Goal: Transaction & Acquisition: Purchase product/service

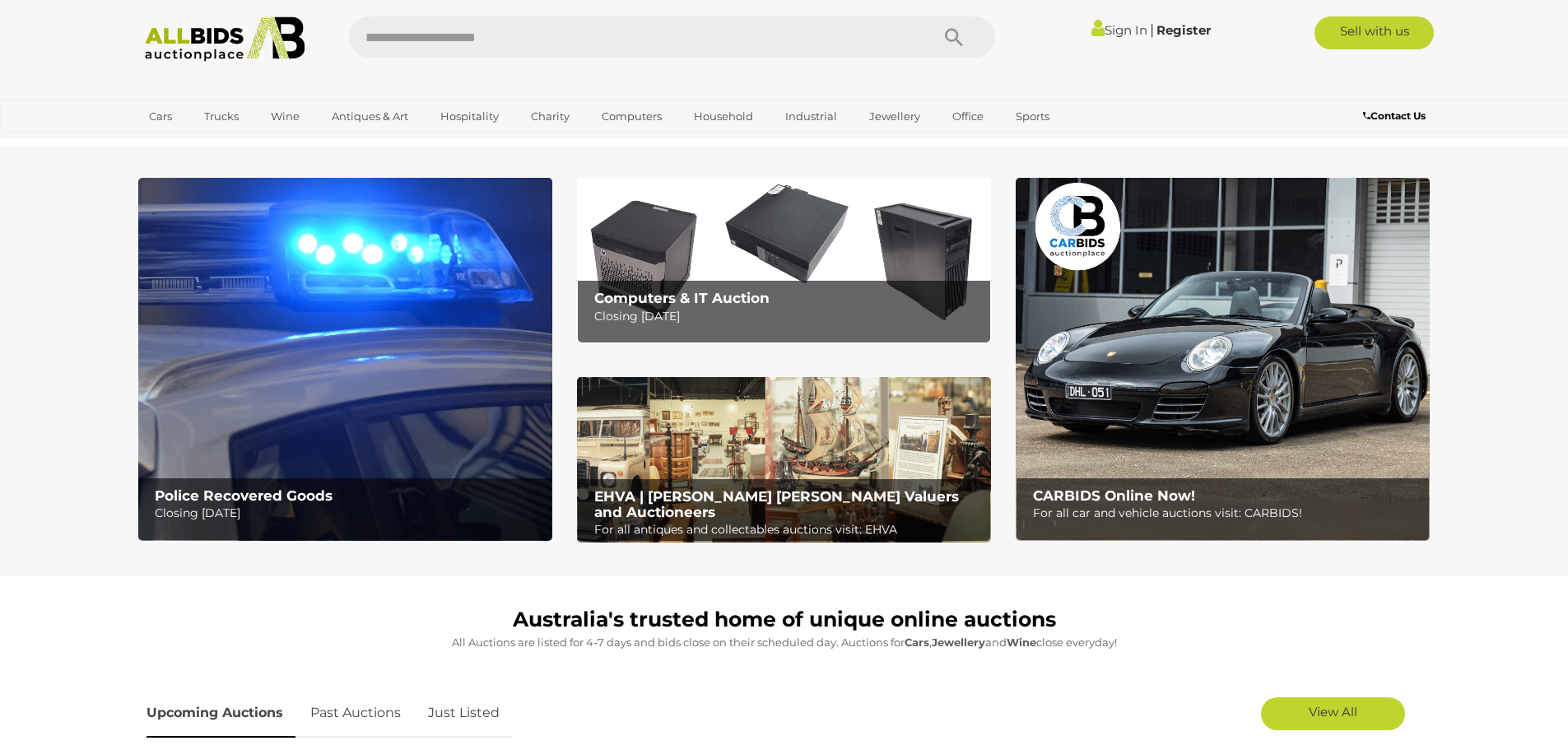
click at [1104, 26] on link "Sign In" at bounding box center [1119, 29] width 56 height 15
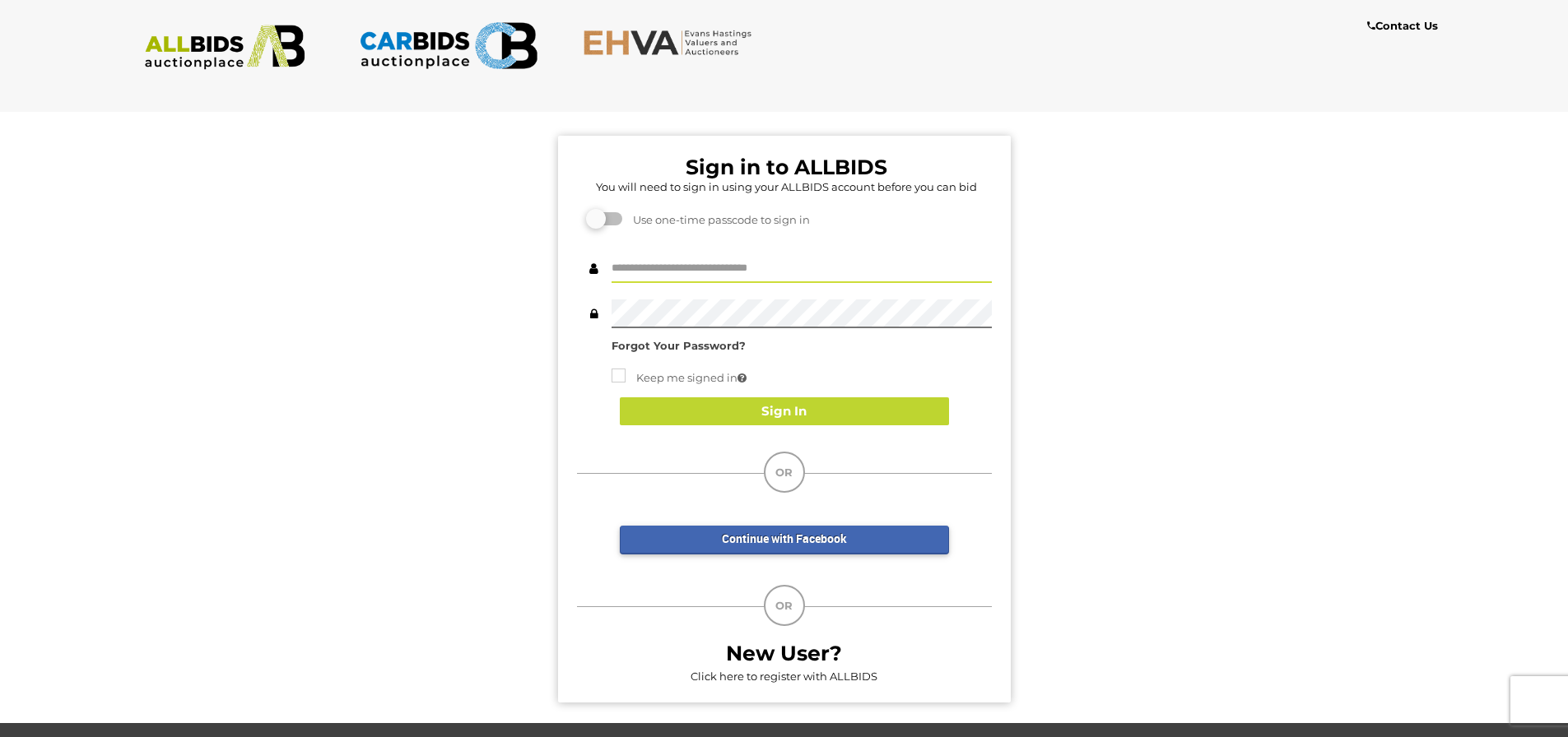
click at [648, 271] on input "text" at bounding box center [801, 268] width 381 height 28
type input "**"
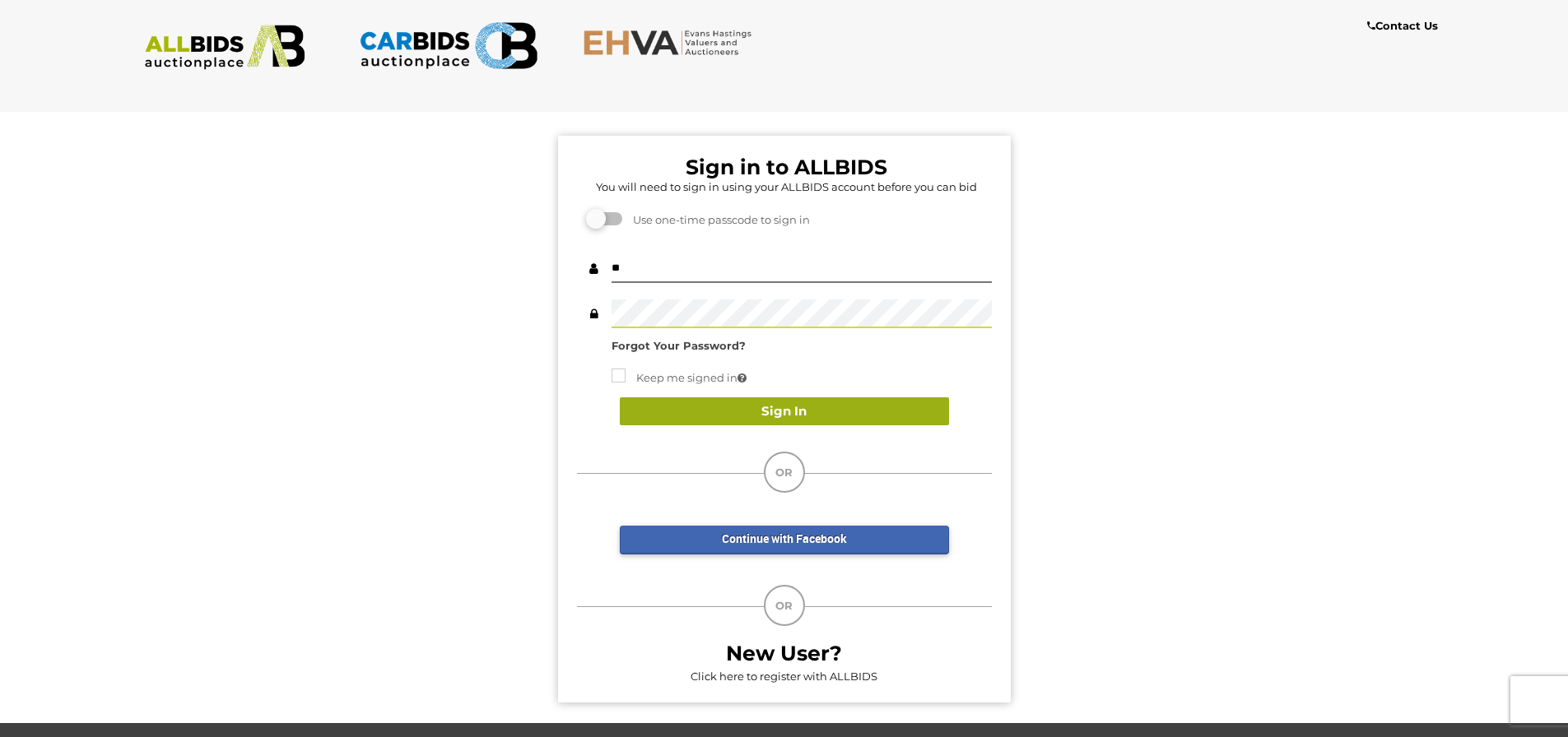
click at [803, 420] on button "Sign In" at bounding box center [784, 412] width 329 height 28
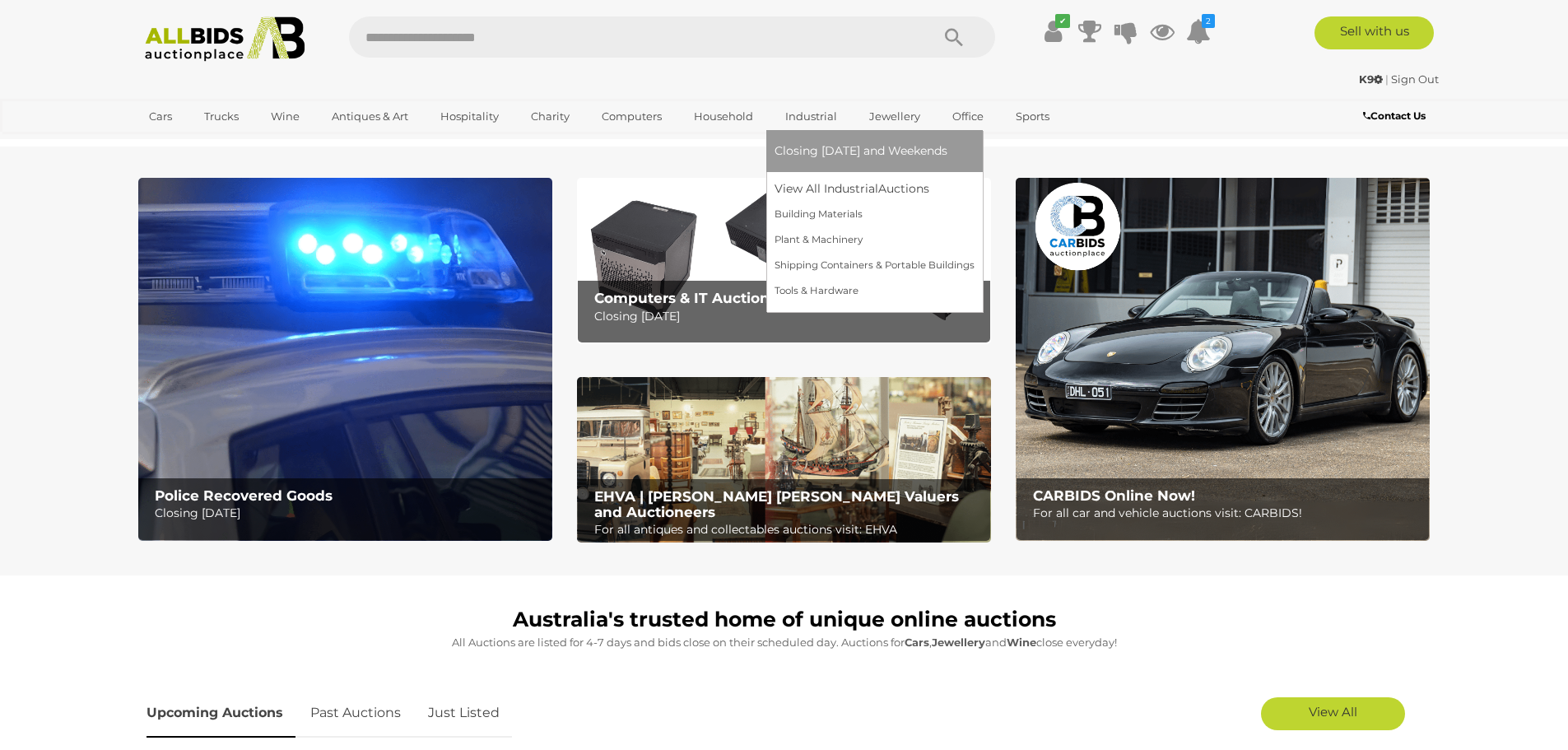
click at [791, 150] on span "Closing [DATE] and Weekends" at bounding box center [861, 151] width 173 height 15
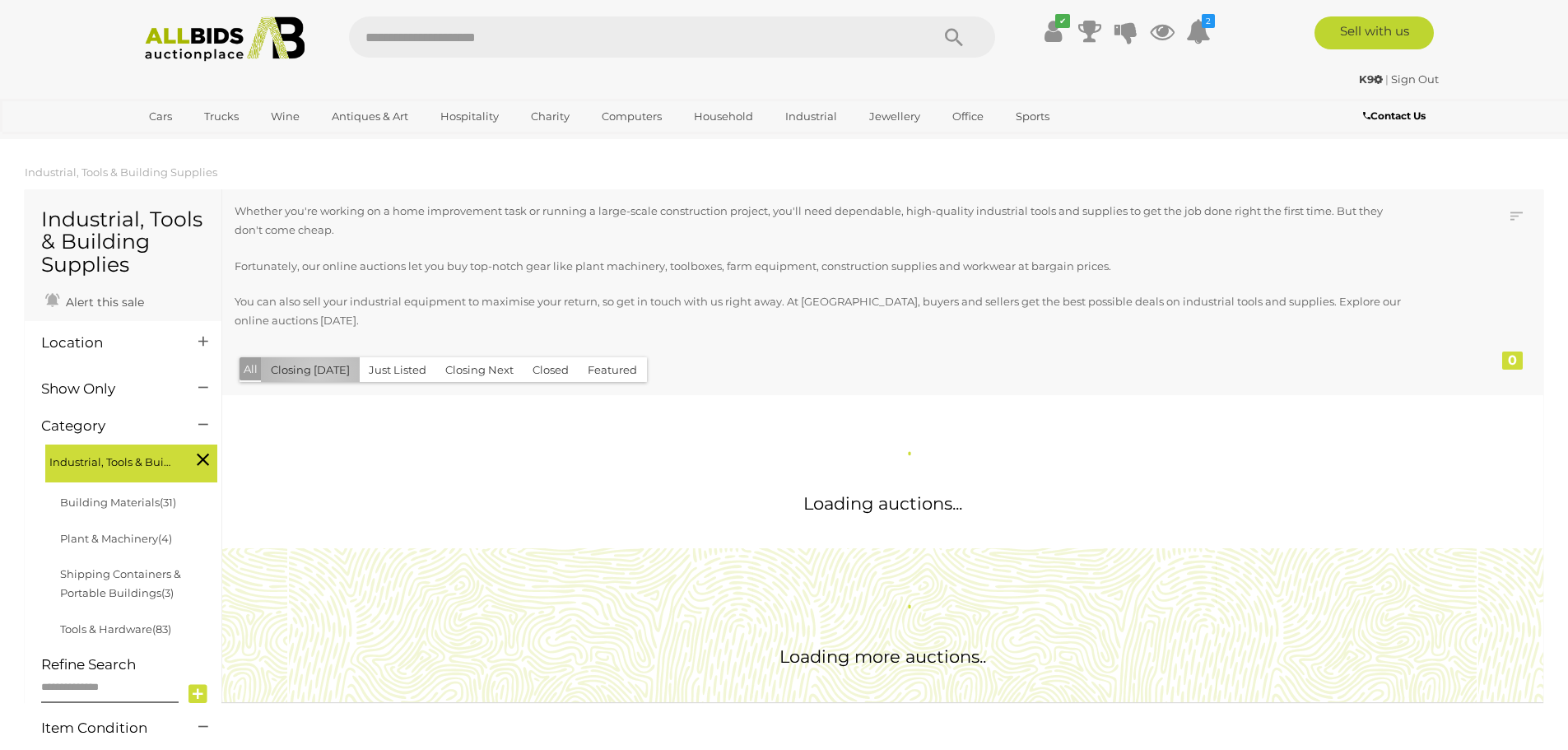
click at [317, 374] on button "Closing [DATE]" at bounding box center [310, 369] width 99 height 26
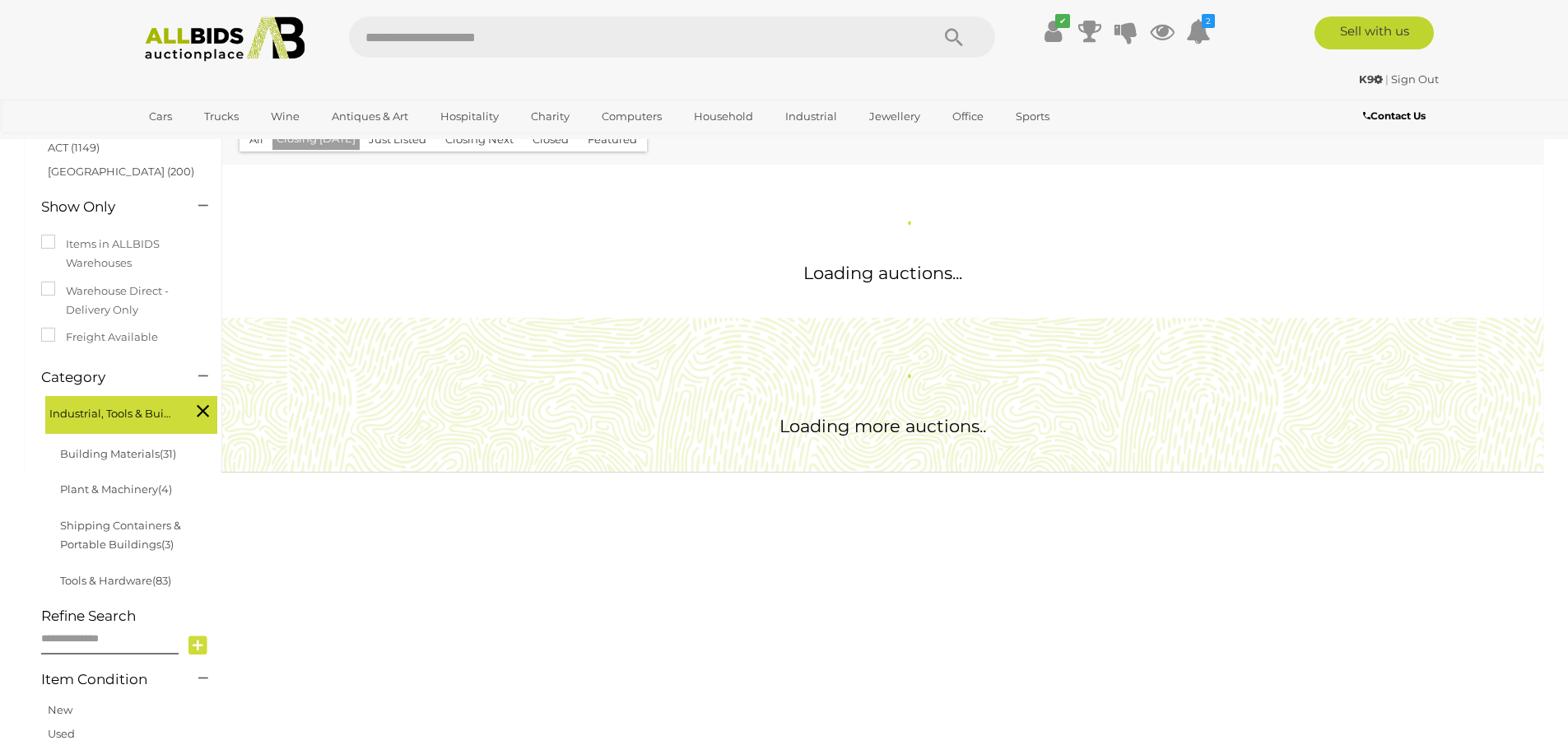
scroll to position [313, 0]
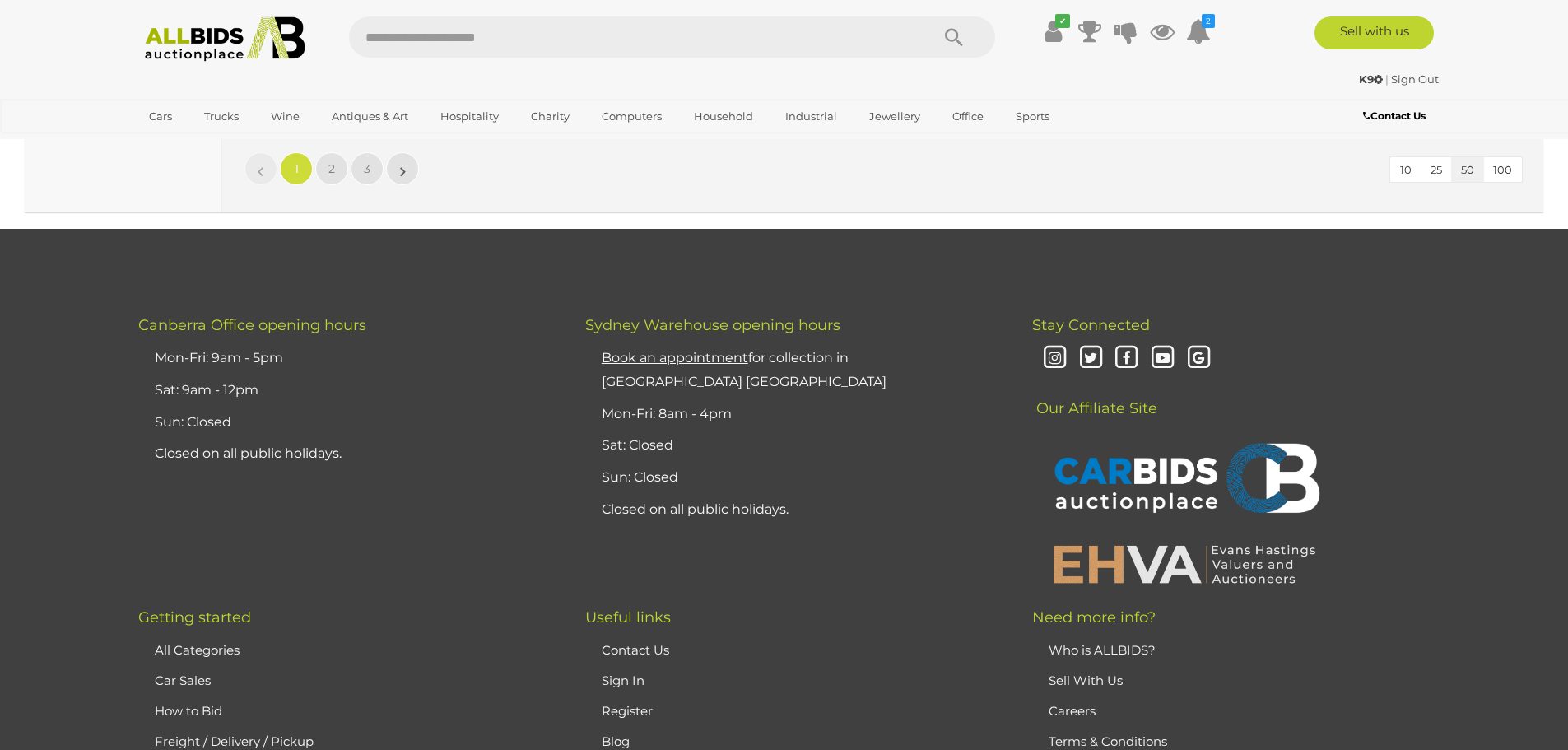
scroll to position [16120, 0]
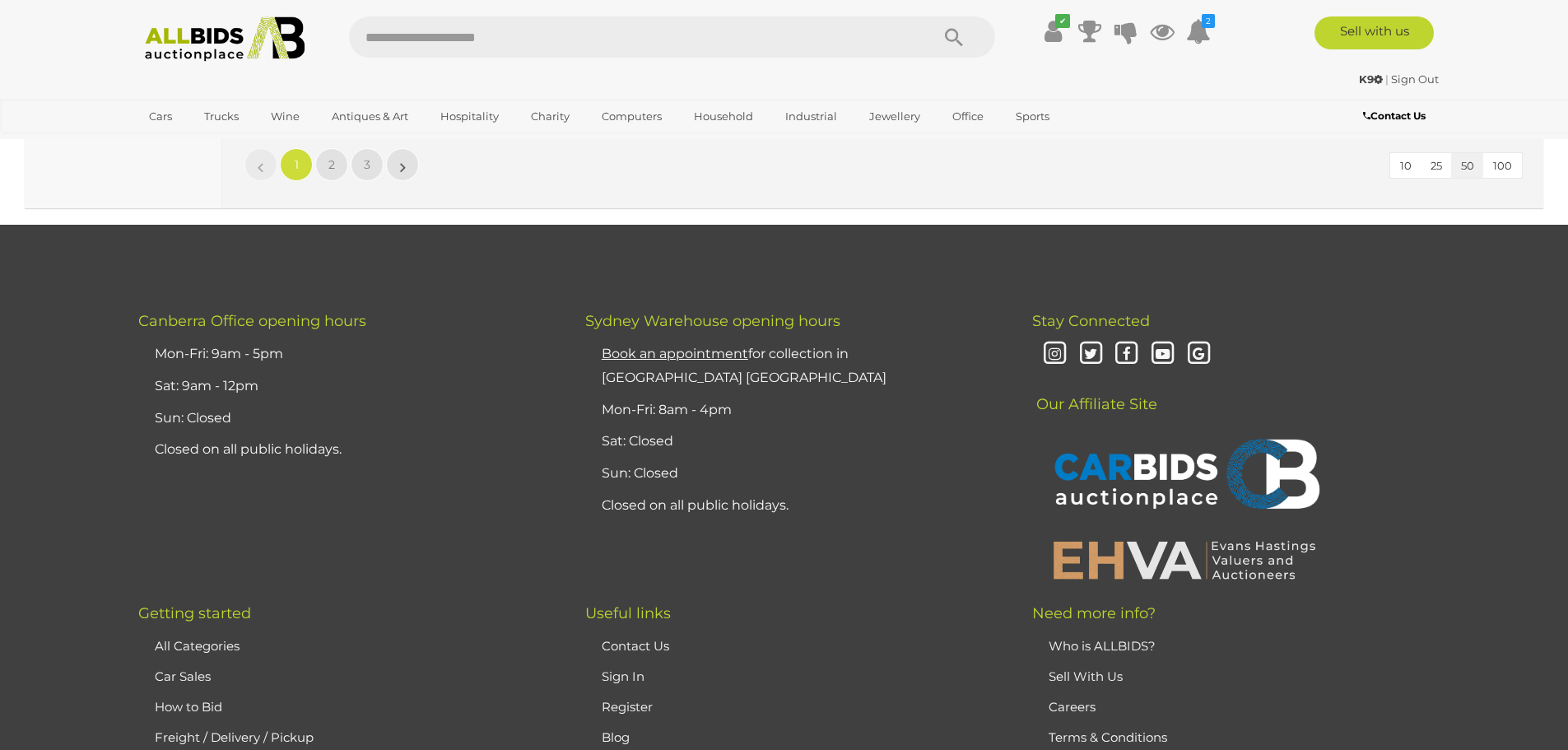
click at [1511, 161] on button "100" at bounding box center [1503, 165] width 39 height 26
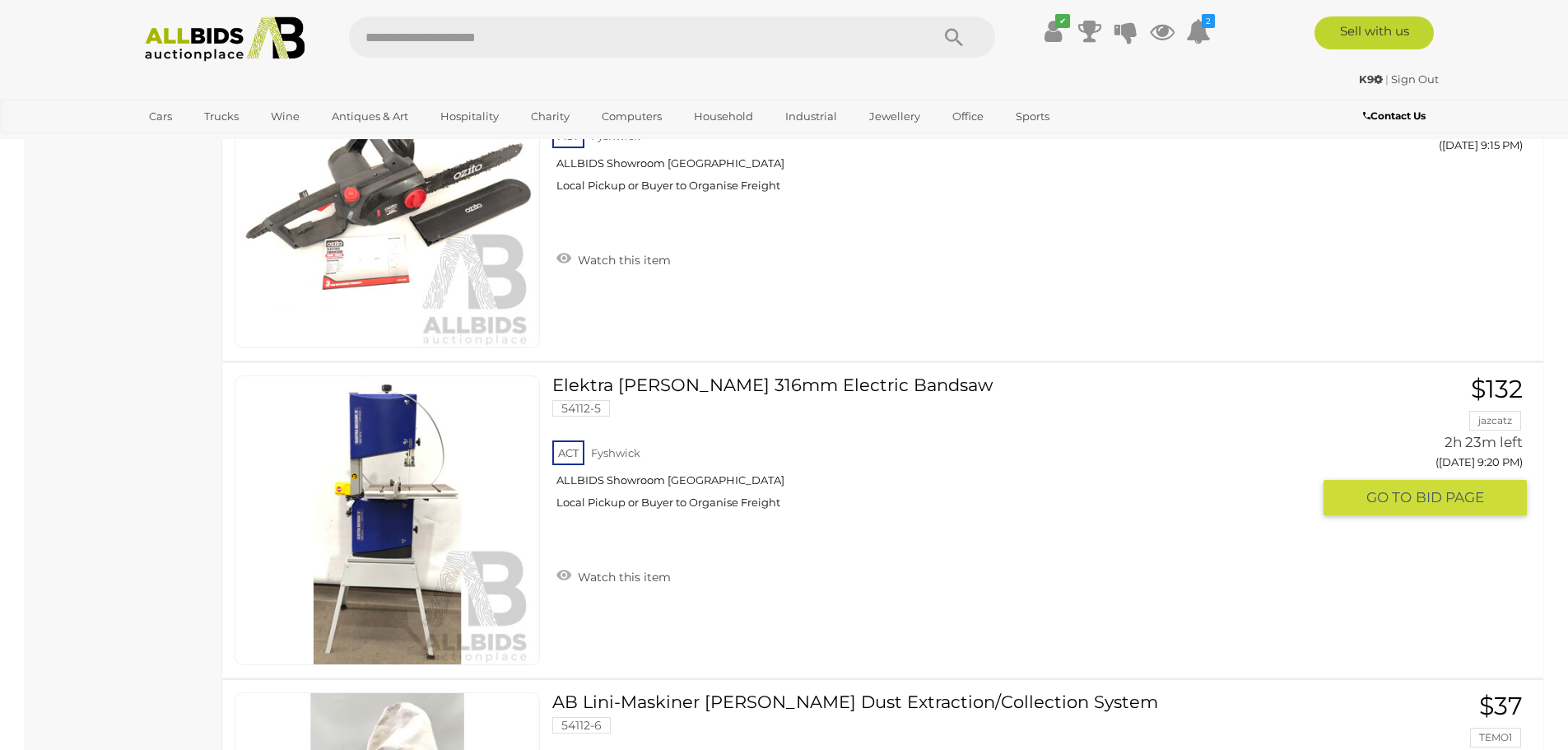
scroll to position [14885, 0]
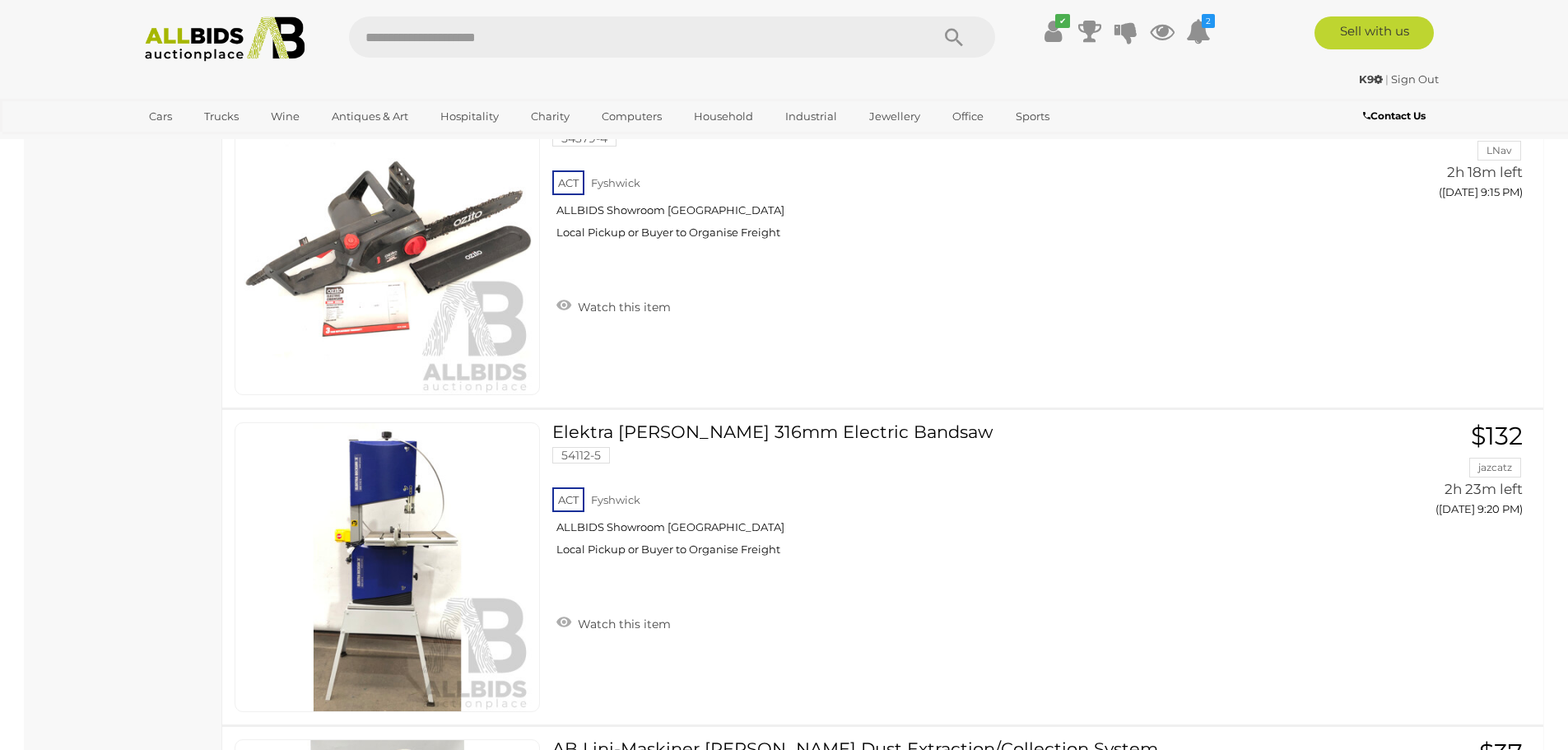
click at [176, 30] on img at bounding box center [225, 39] width 178 height 46
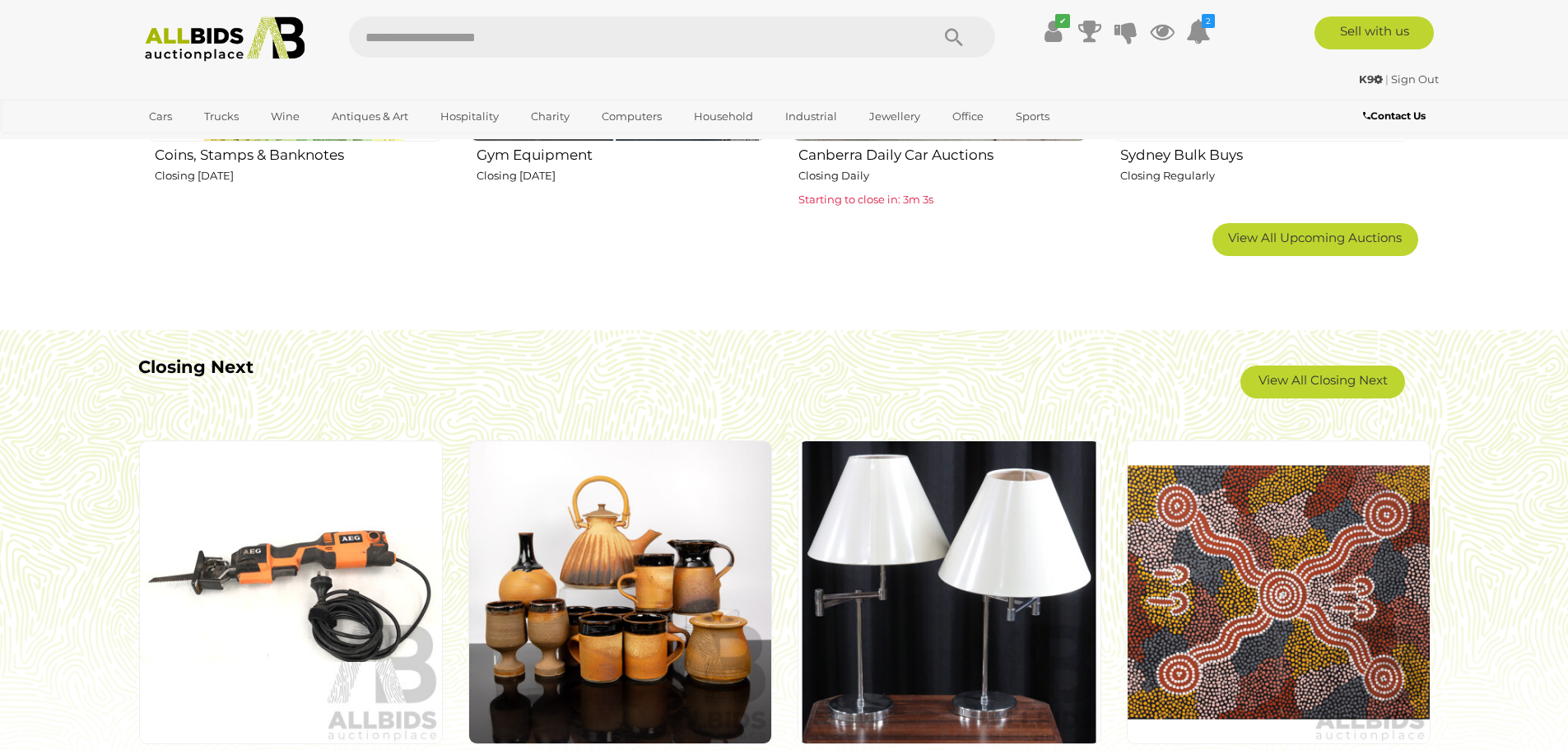
scroll to position [1235, 0]
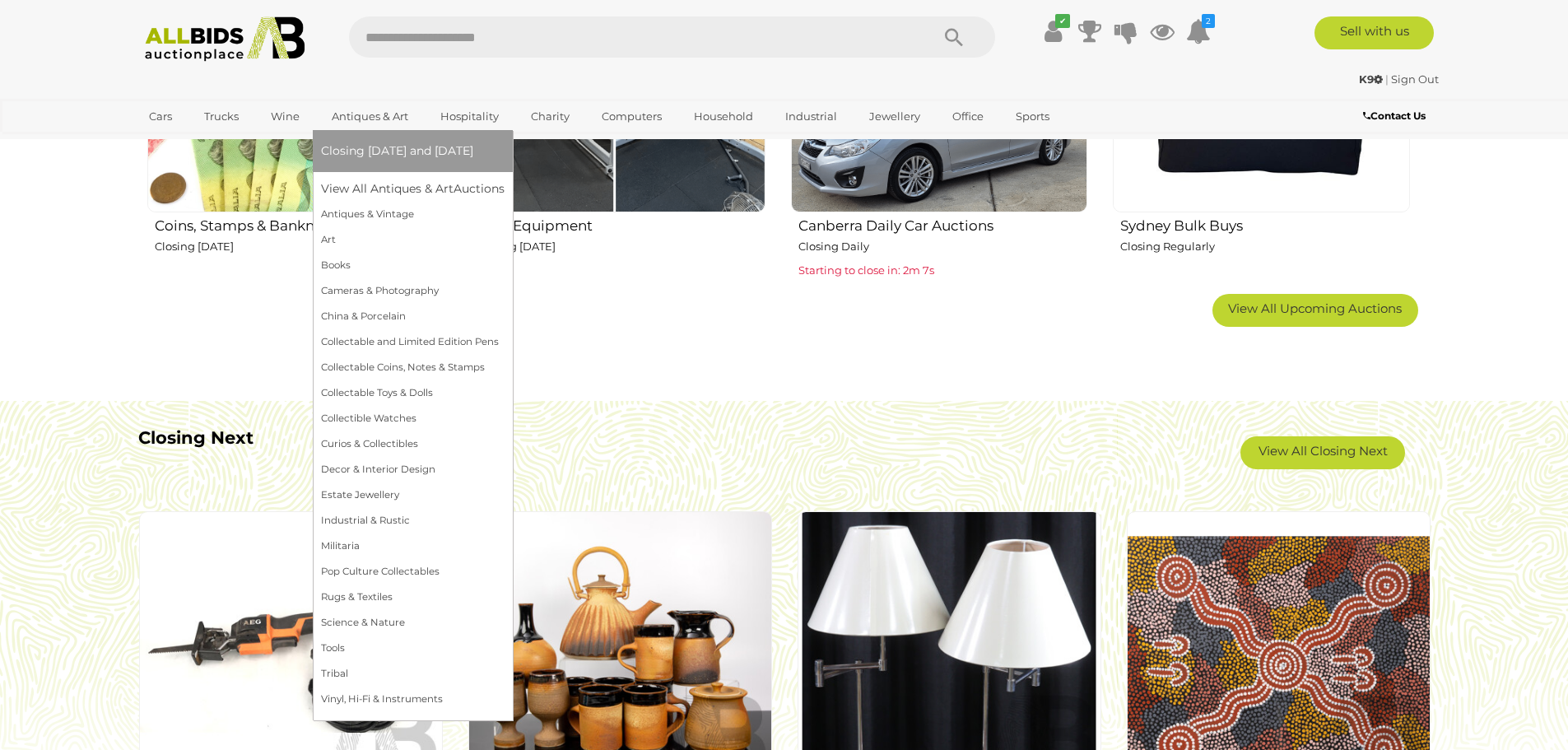
click at [357, 159] on link "Closing [DATE] and [DATE]" at bounding box center [412, 151] width 183 height 26
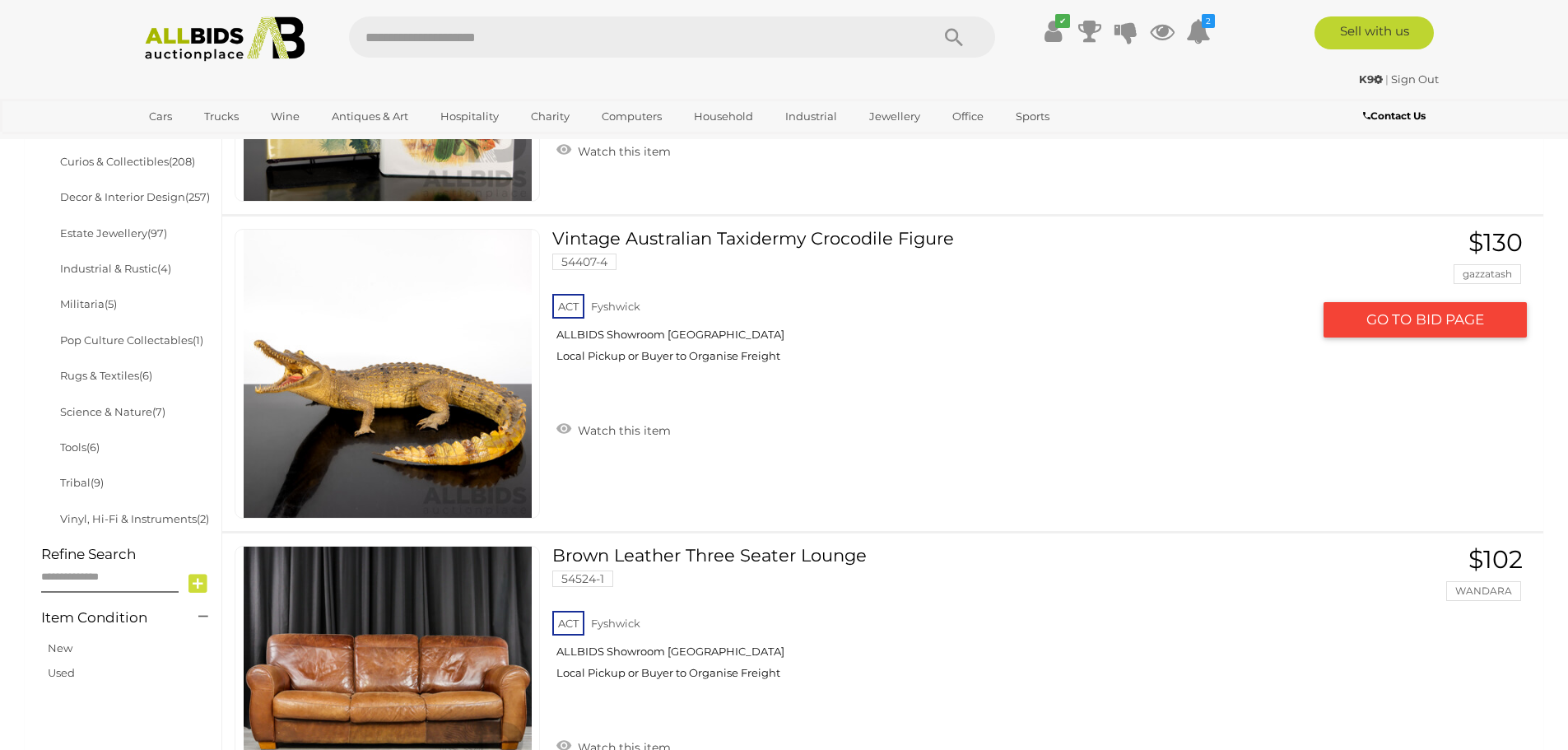
scroll to position [958, 0]
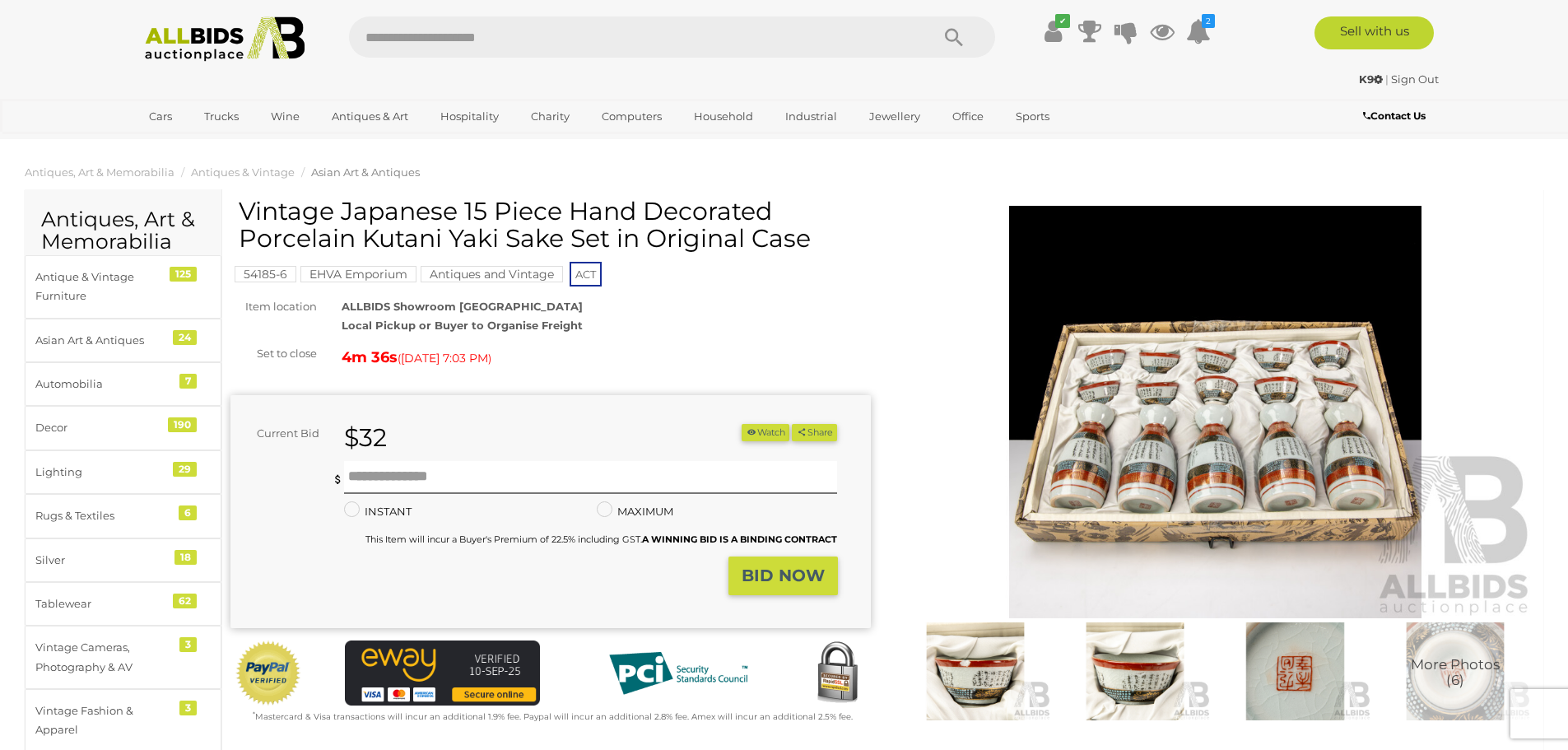
click at [1219, 475] on img at bounding box center [1216, 412] width 641 height 412
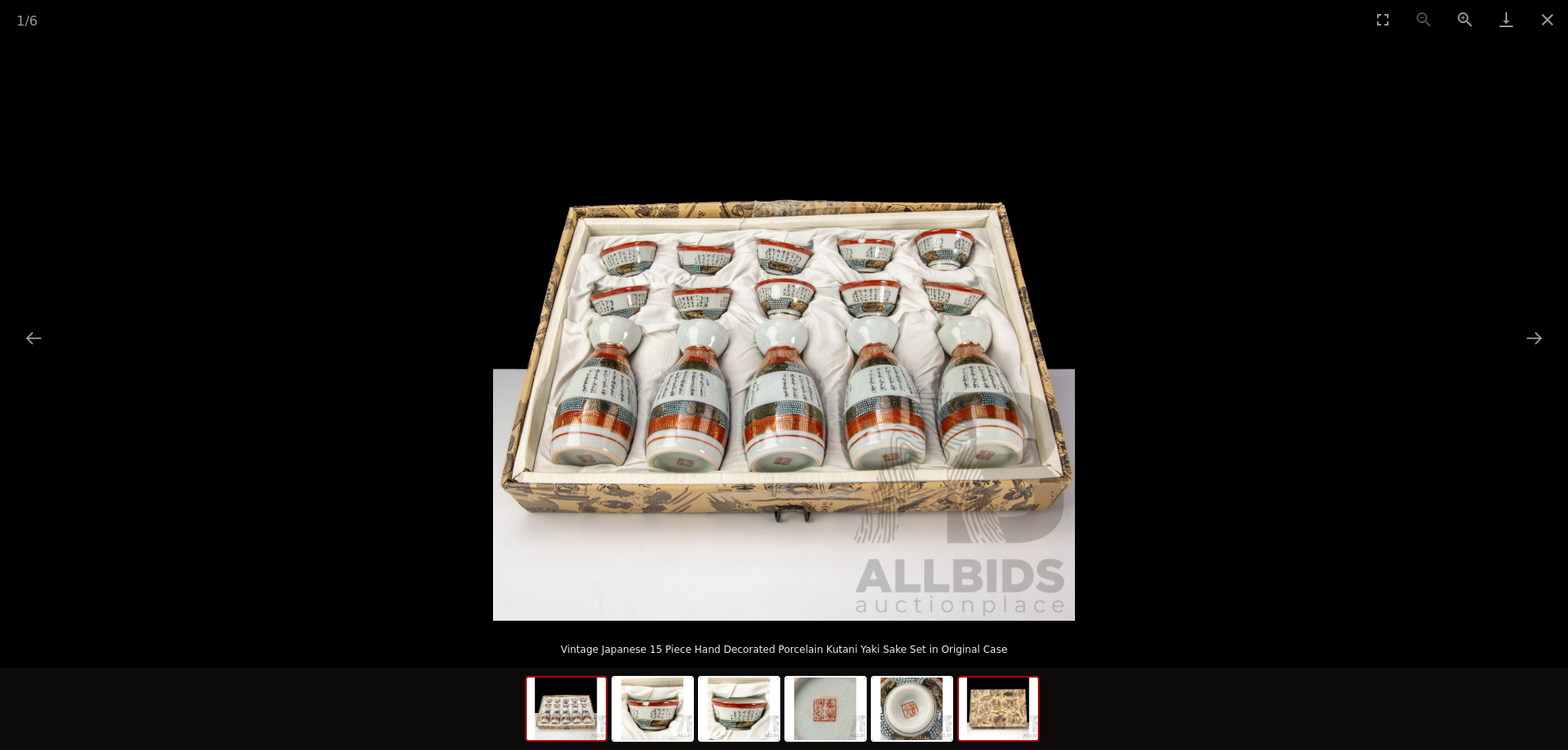
click at [995, 716] on img at bounding box center [998, 709] width 79 height 63
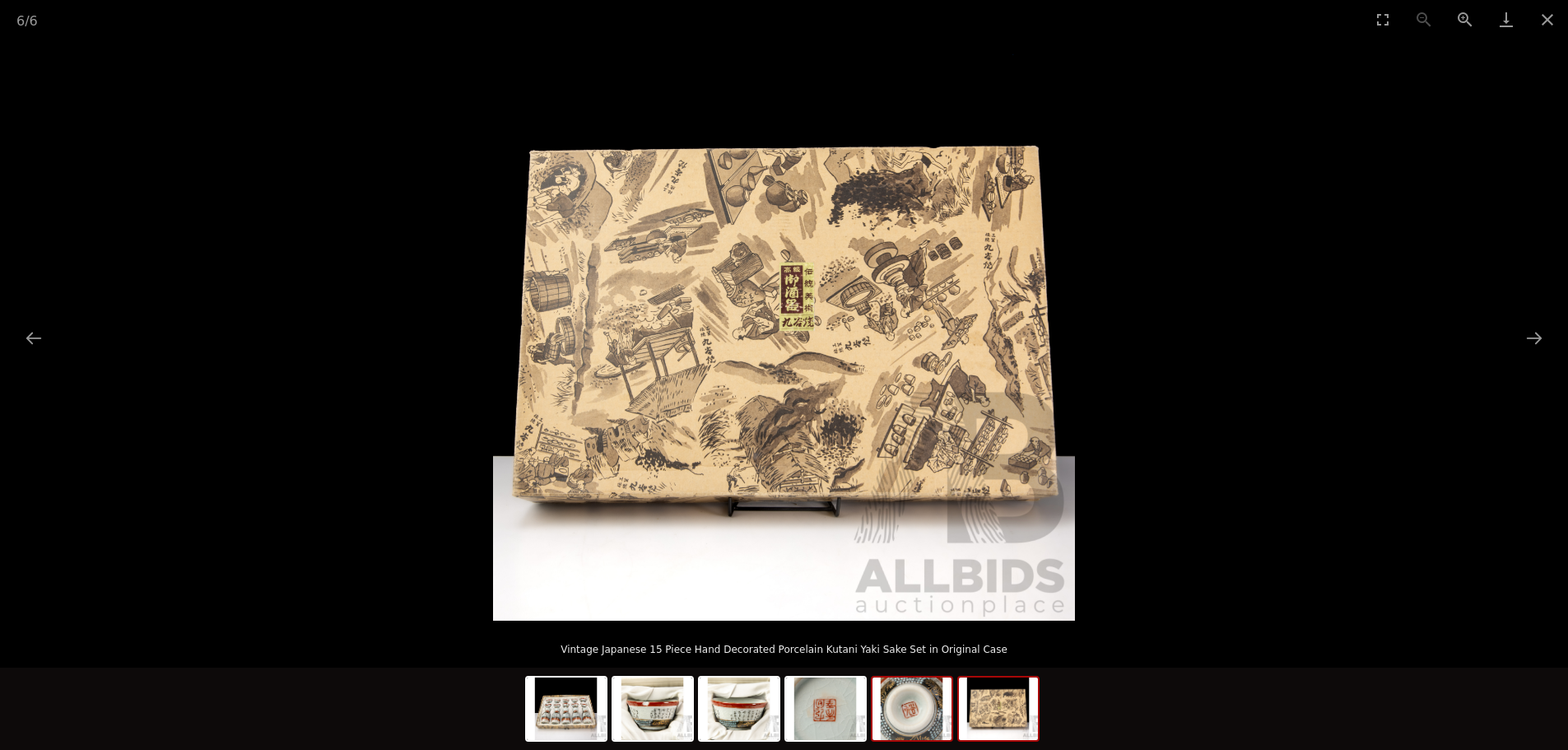
click at [894, 715] on img at bounding box center [911, 709] width 79 height 63
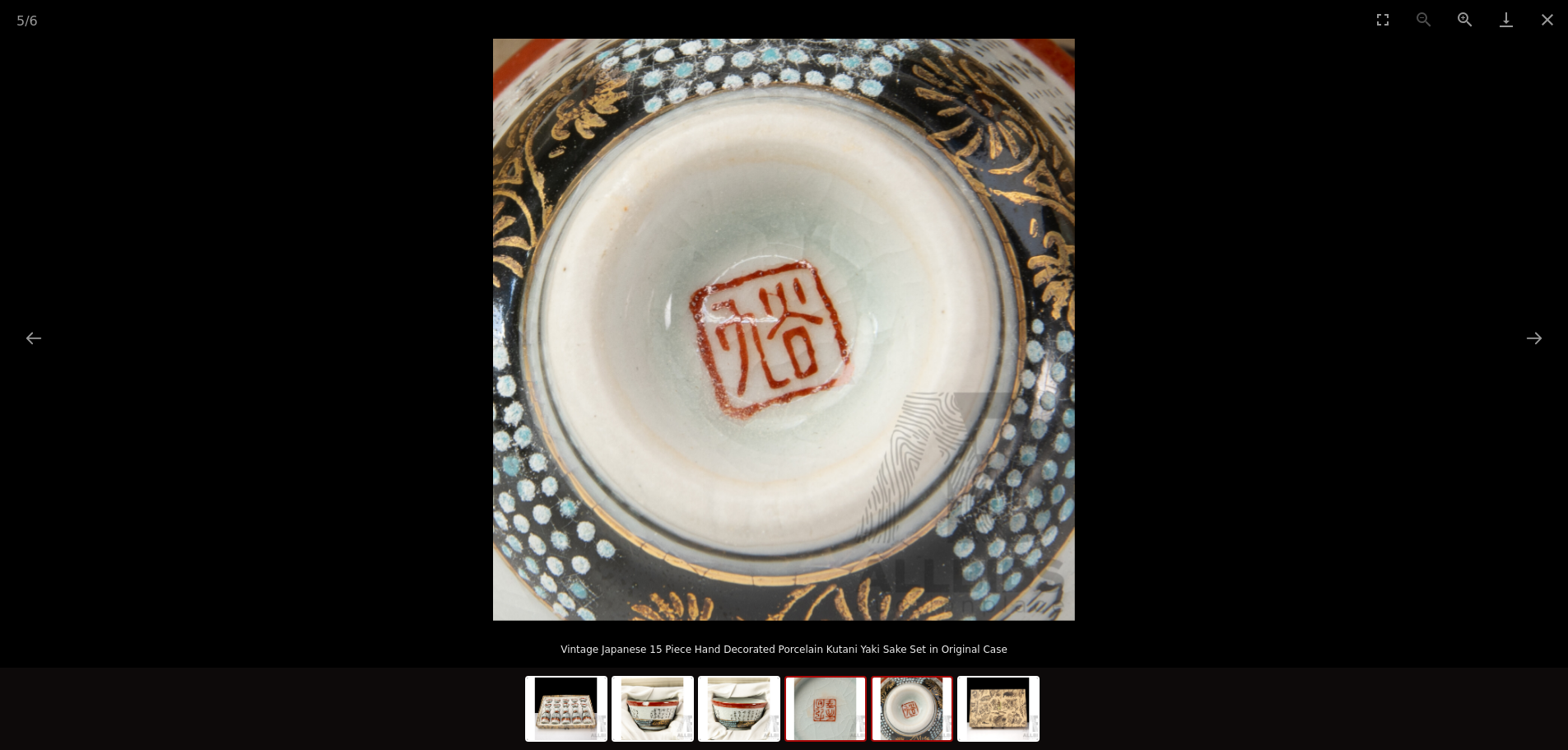
click at [819, 707] on img at bounding box center [825, 709] width 79 height 63
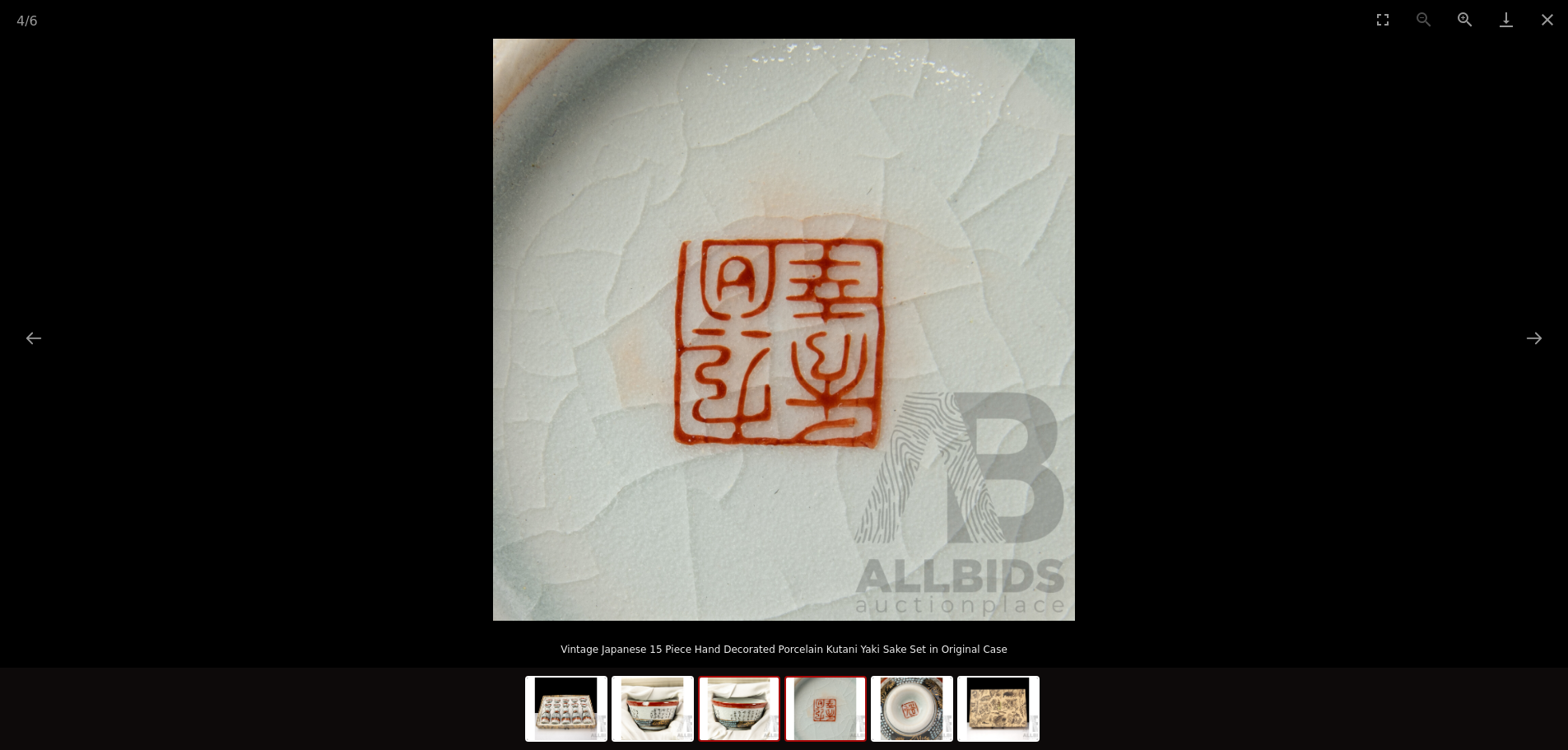
click at [737, 722] on img at bounding box center [738, 709] width 79 height 63
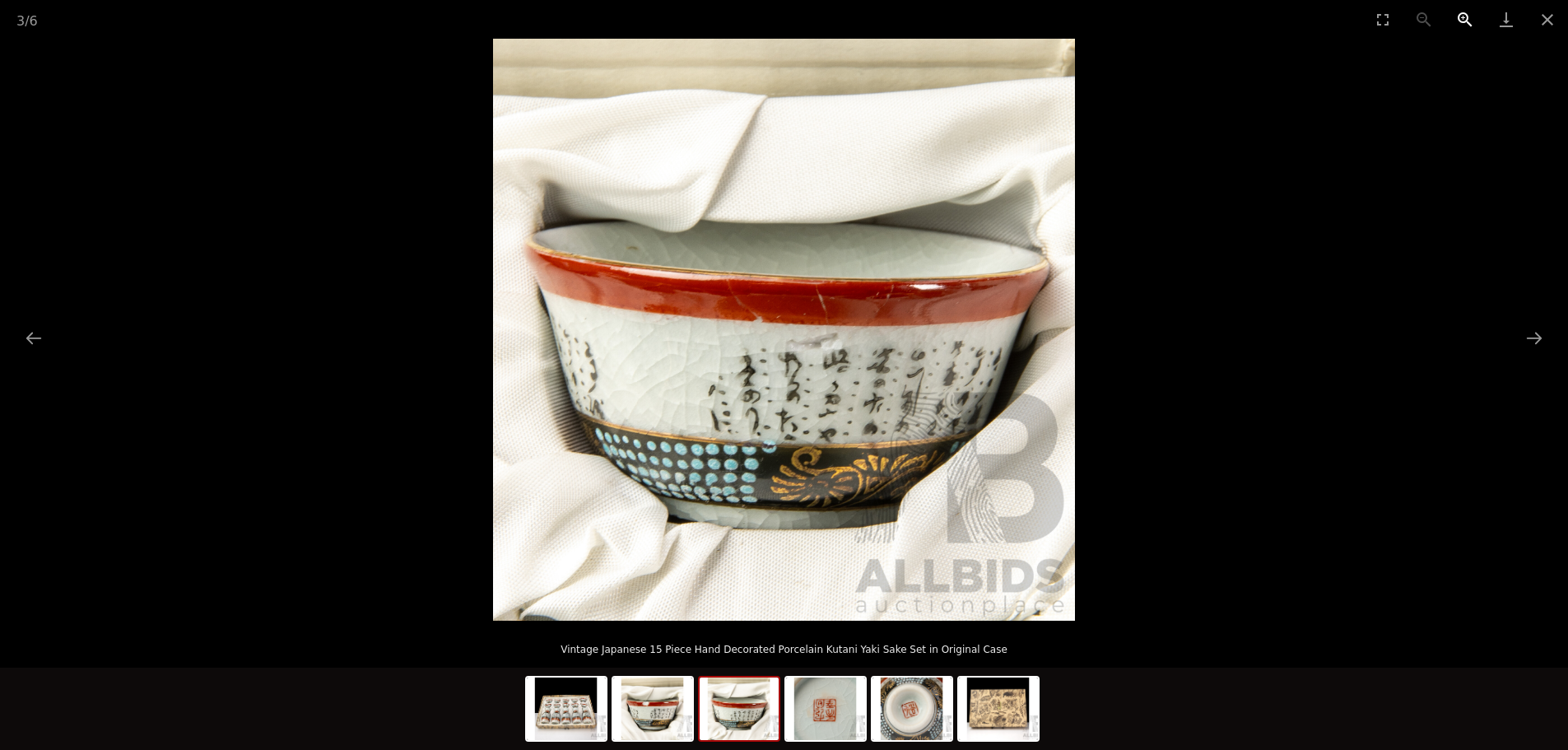
click at [1462, 16] on button "Zoom in" at bounding box center [1465, 19] width 41 height 39
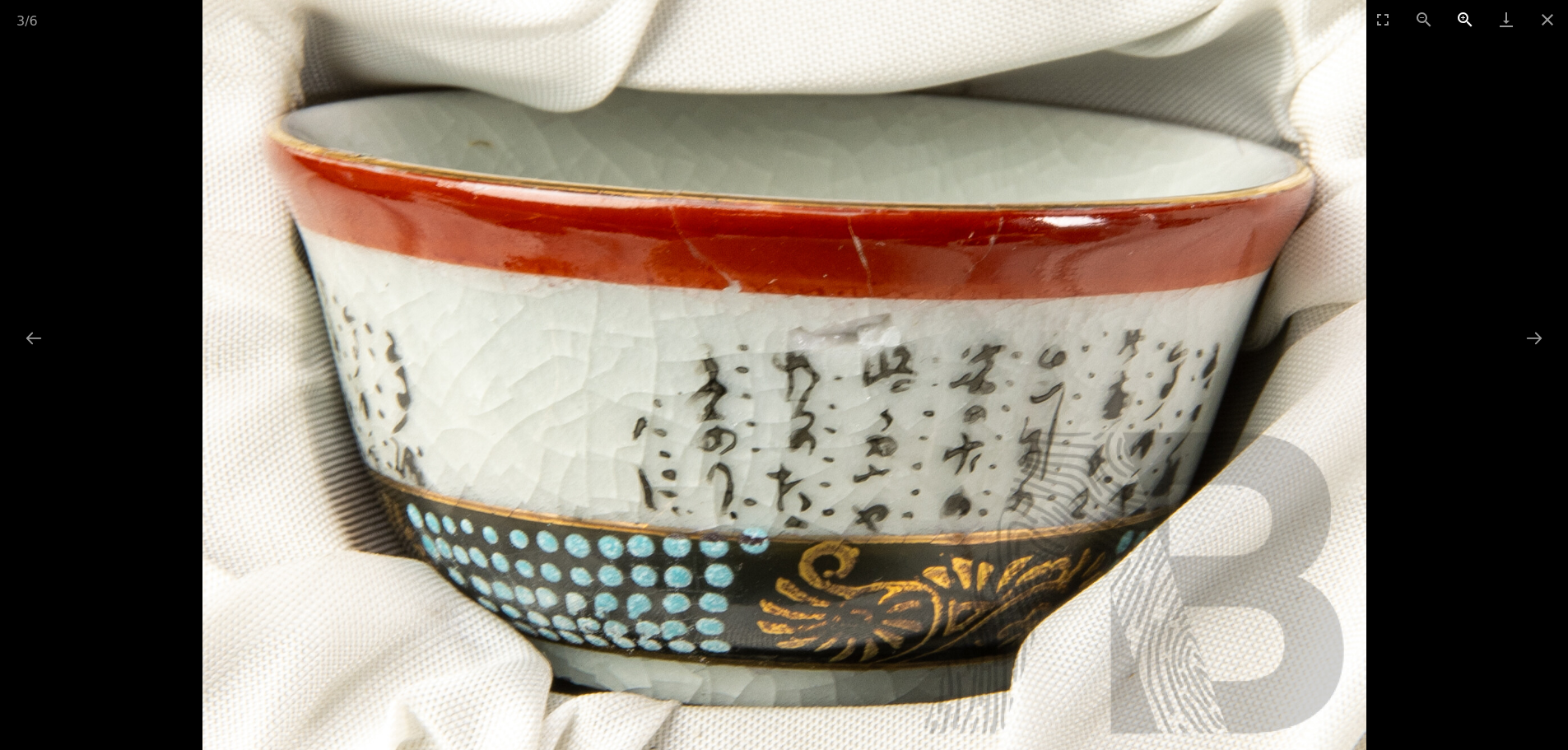
click at [1462, 16] on button "Zoom in" at bounding box center [1465, 19] width 41 height 39
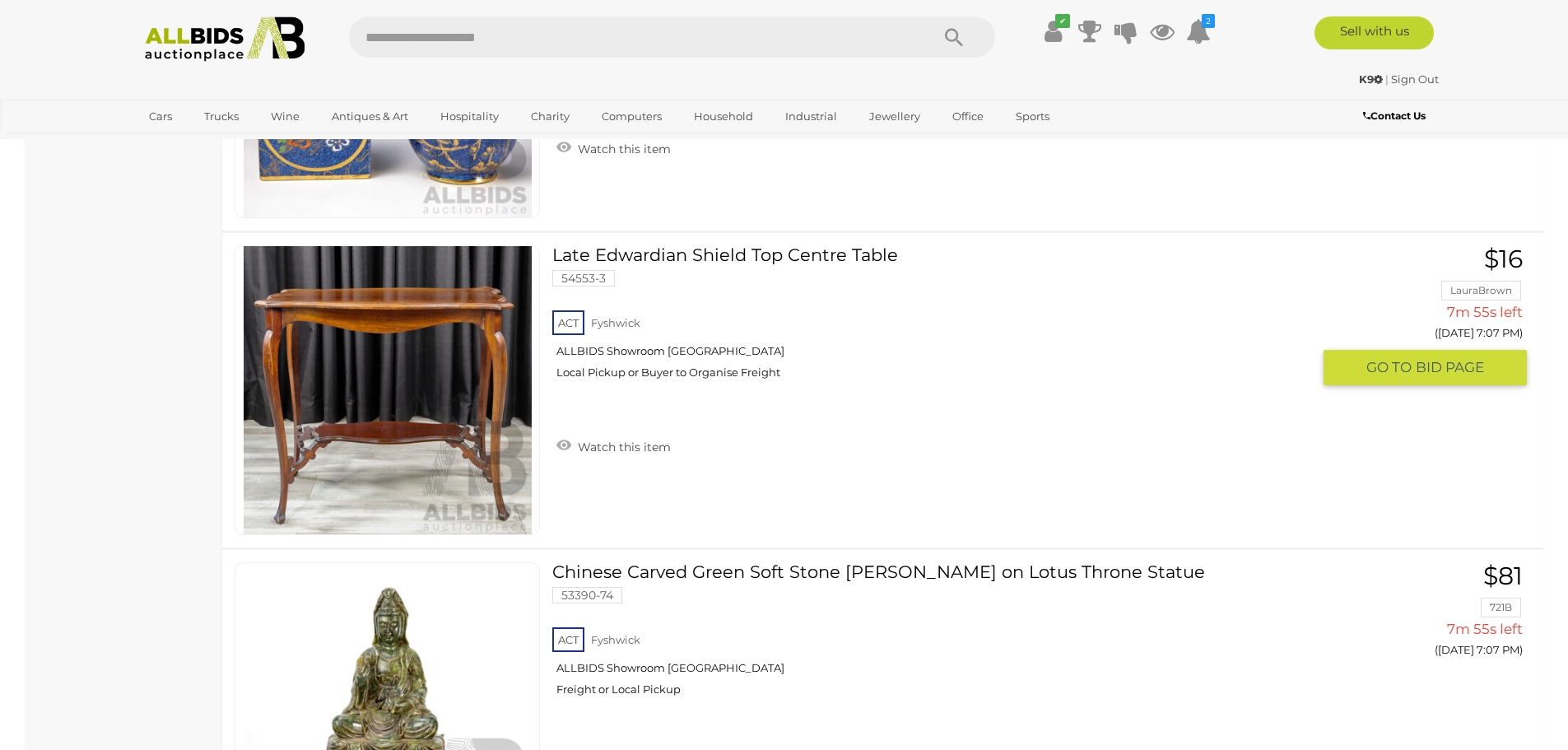
scroll to position [8664, 0]
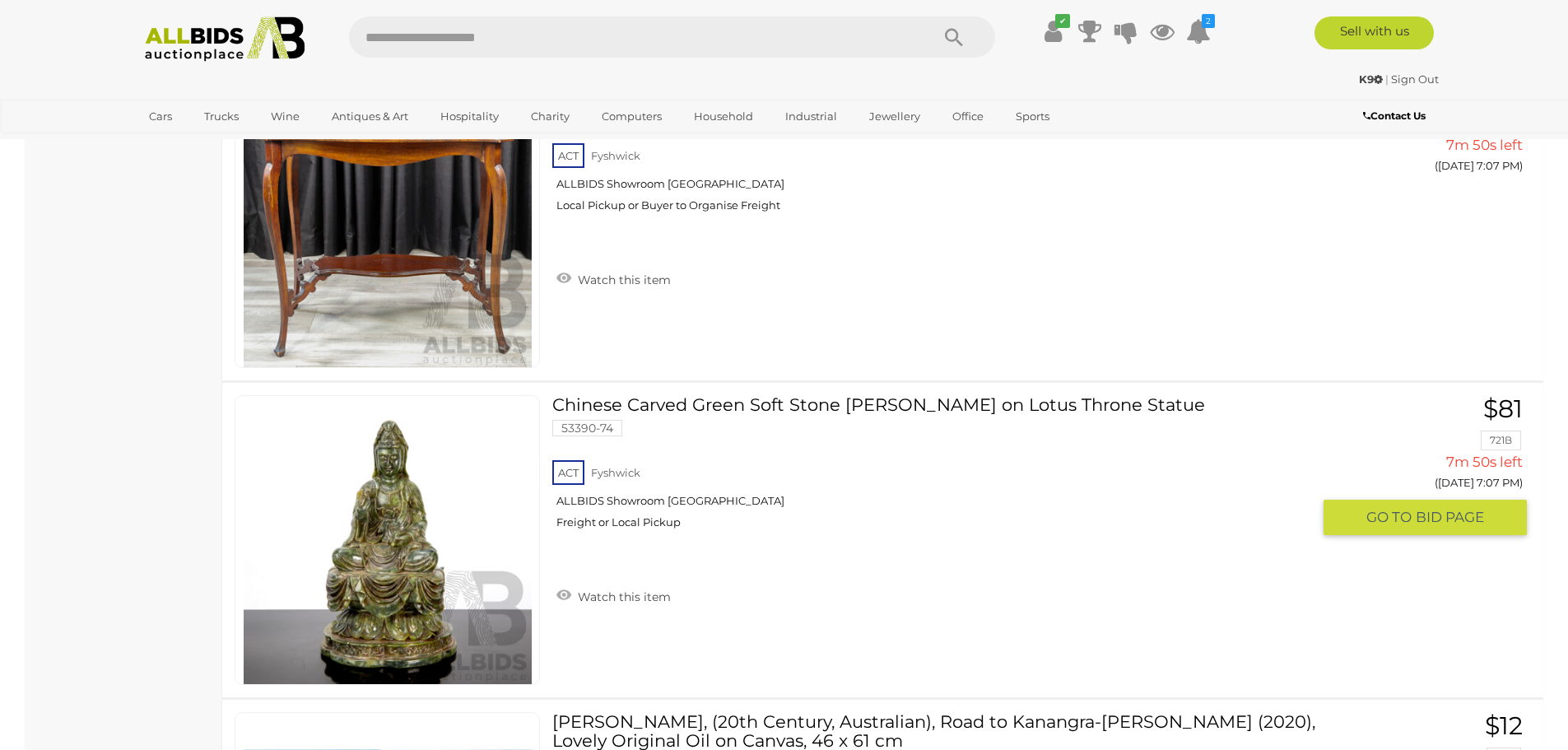
click at [963, 412] on link "Chinese Carved Green Soft Stone Guan Yin on Lotus Throne Statue 53390-74 ACT Fy…" at bounding box center [938, 468] width 746 height 146
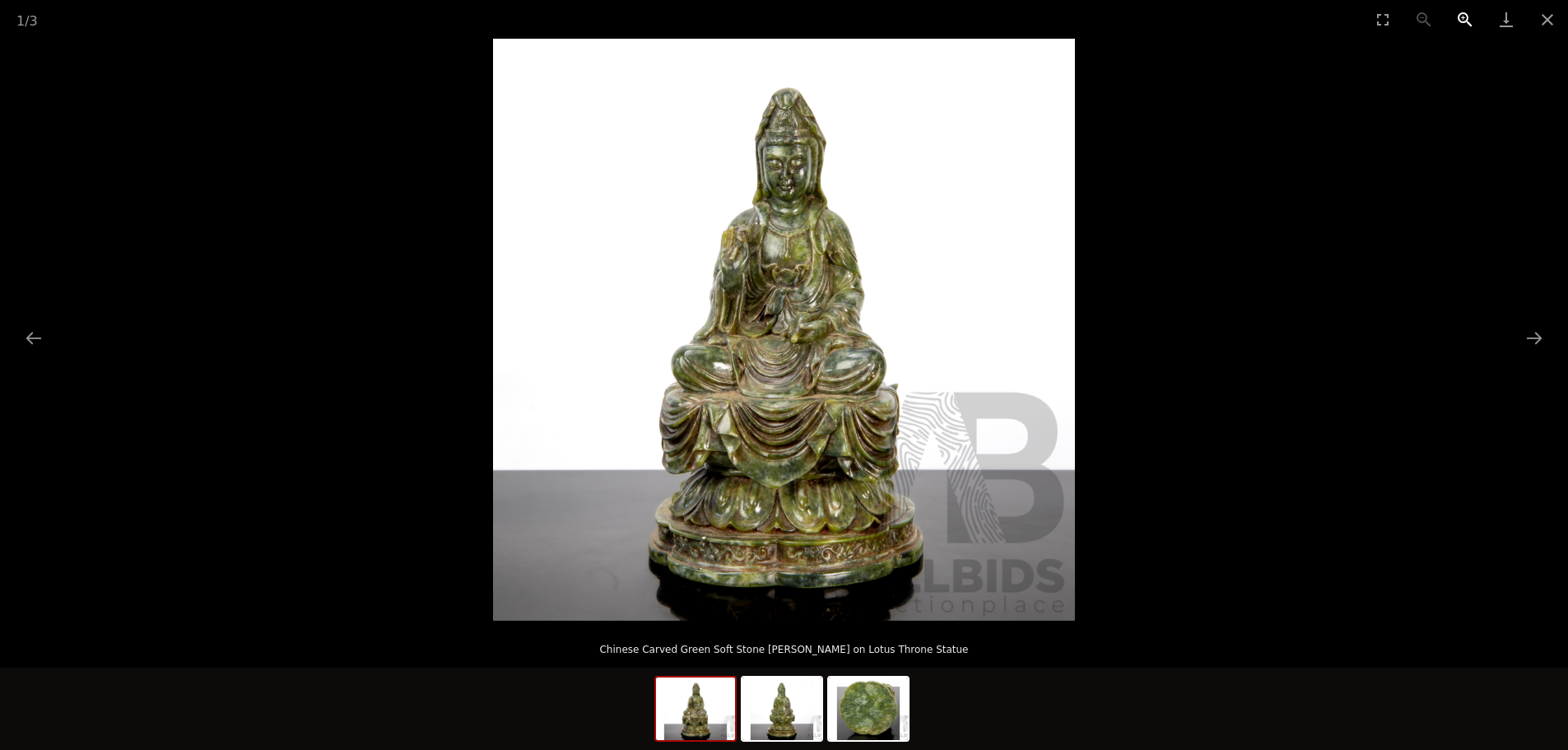
click at [1465, 17] on button "Zoom in" at bounding box center [1465, 19] width 41 height 39
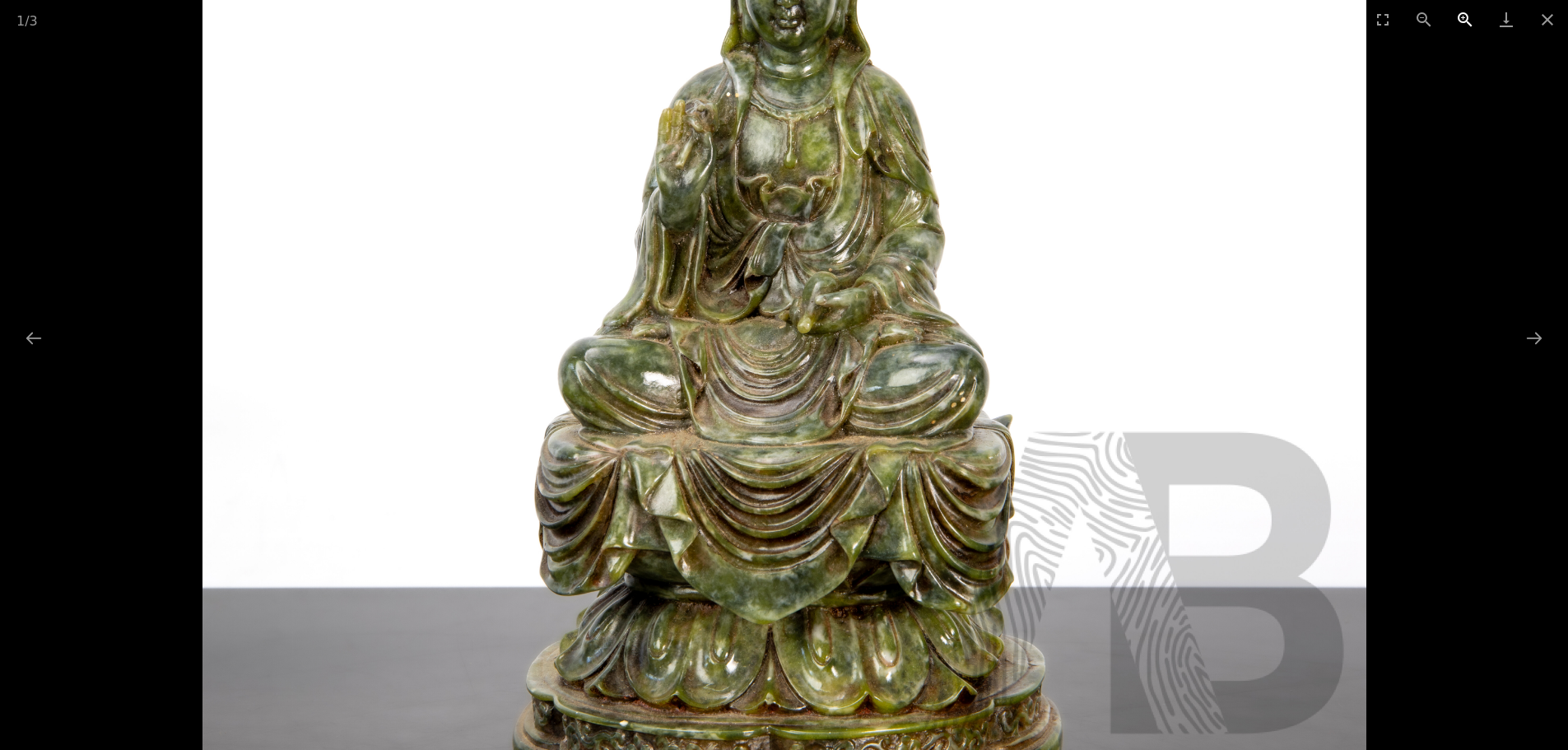
click at [1465, 16] on button "Zoom in" at bounding box center [1465, 19] width 41 height 39
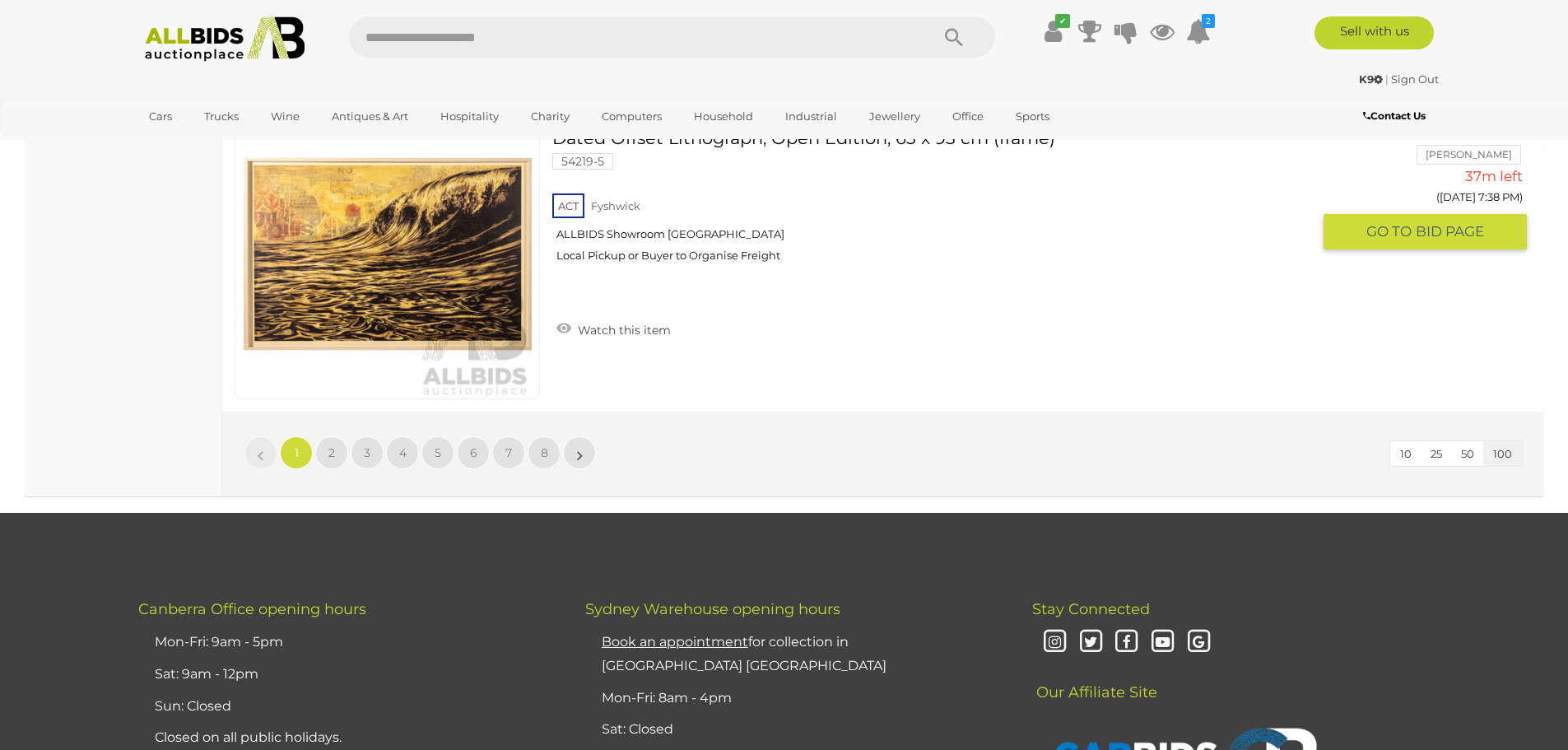
scroll to position [31779, 0]
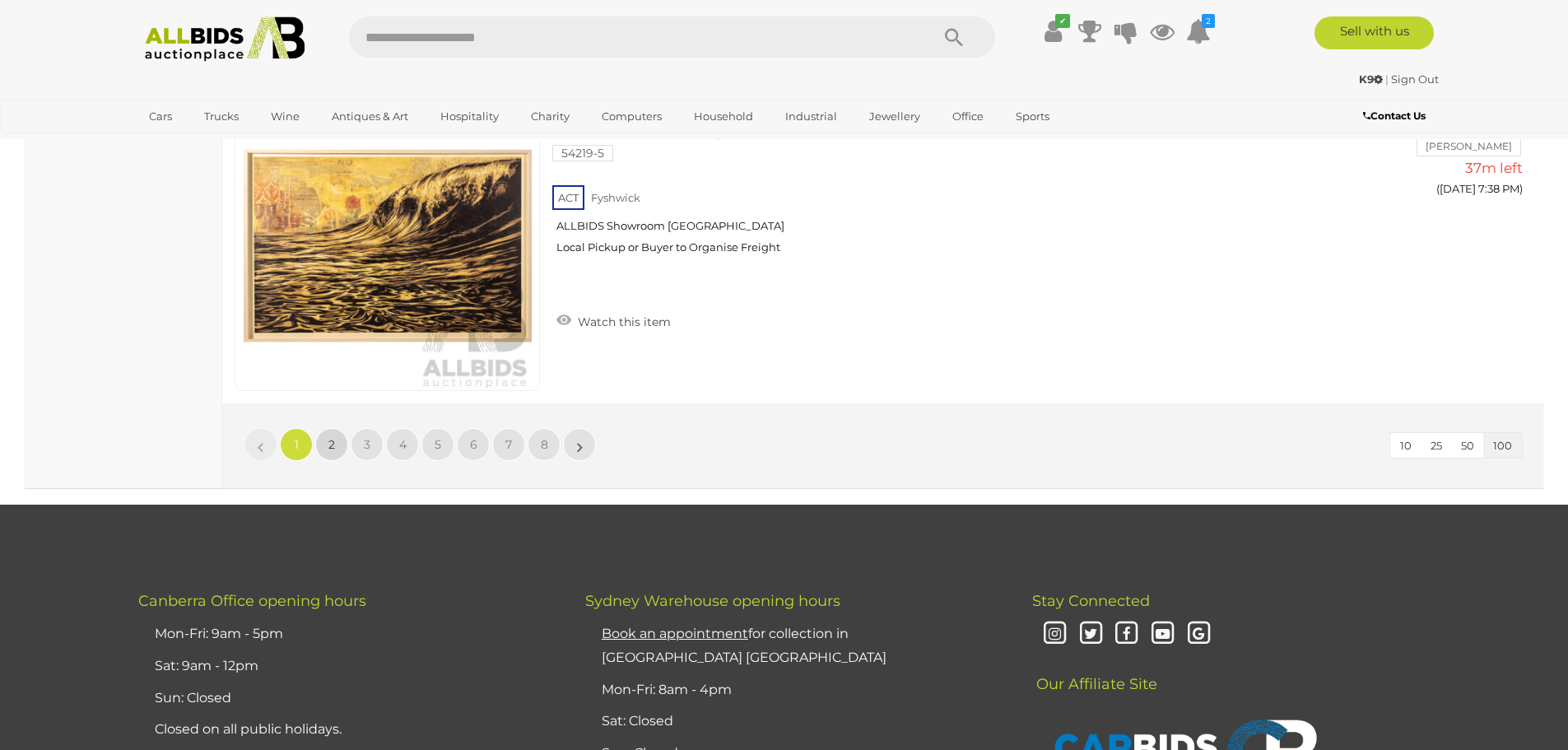
click at [331, 440] on span "2" at bounding box center [331, 444] width 7 height 15
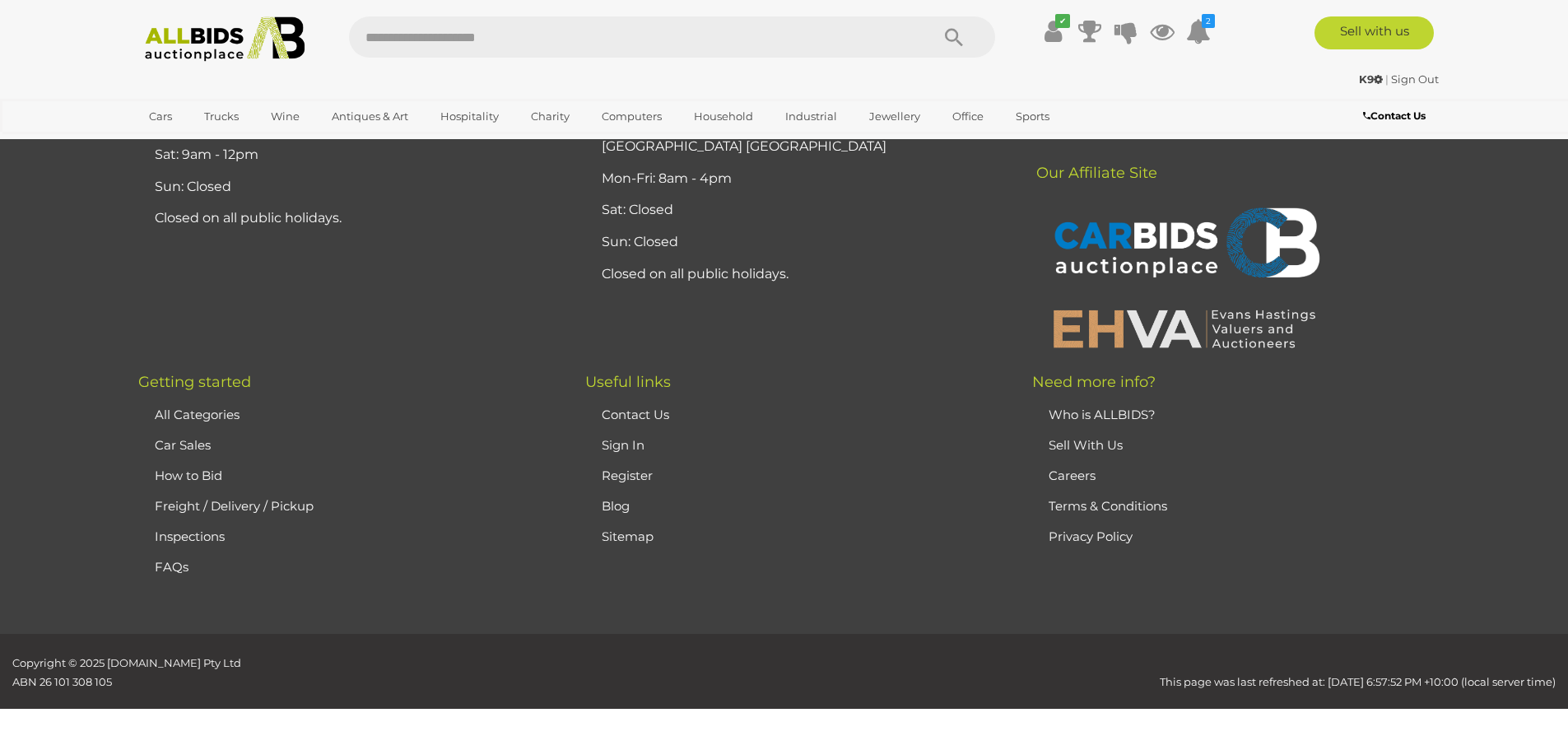
scroll to position [321, 0]
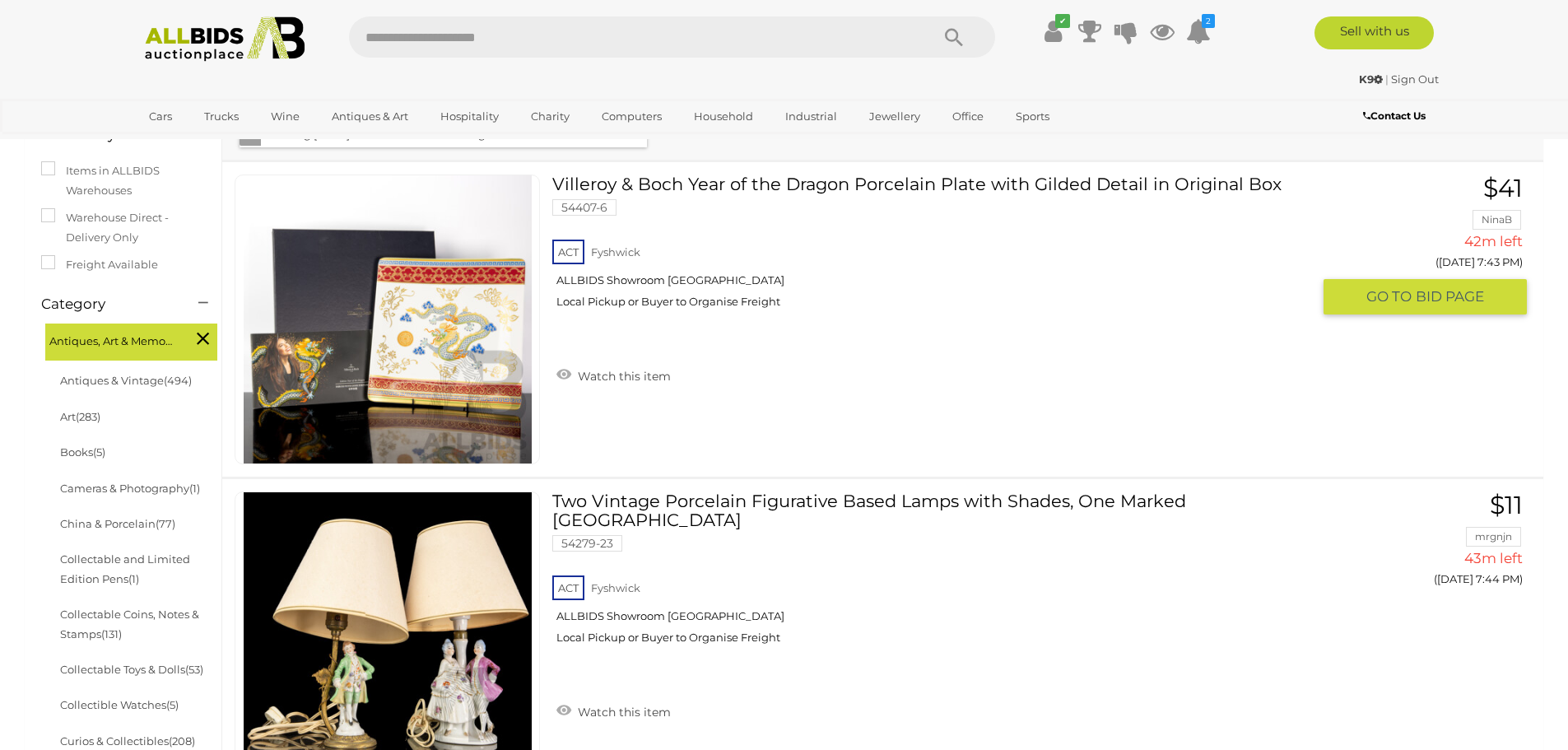
scroll to position [321, 0]
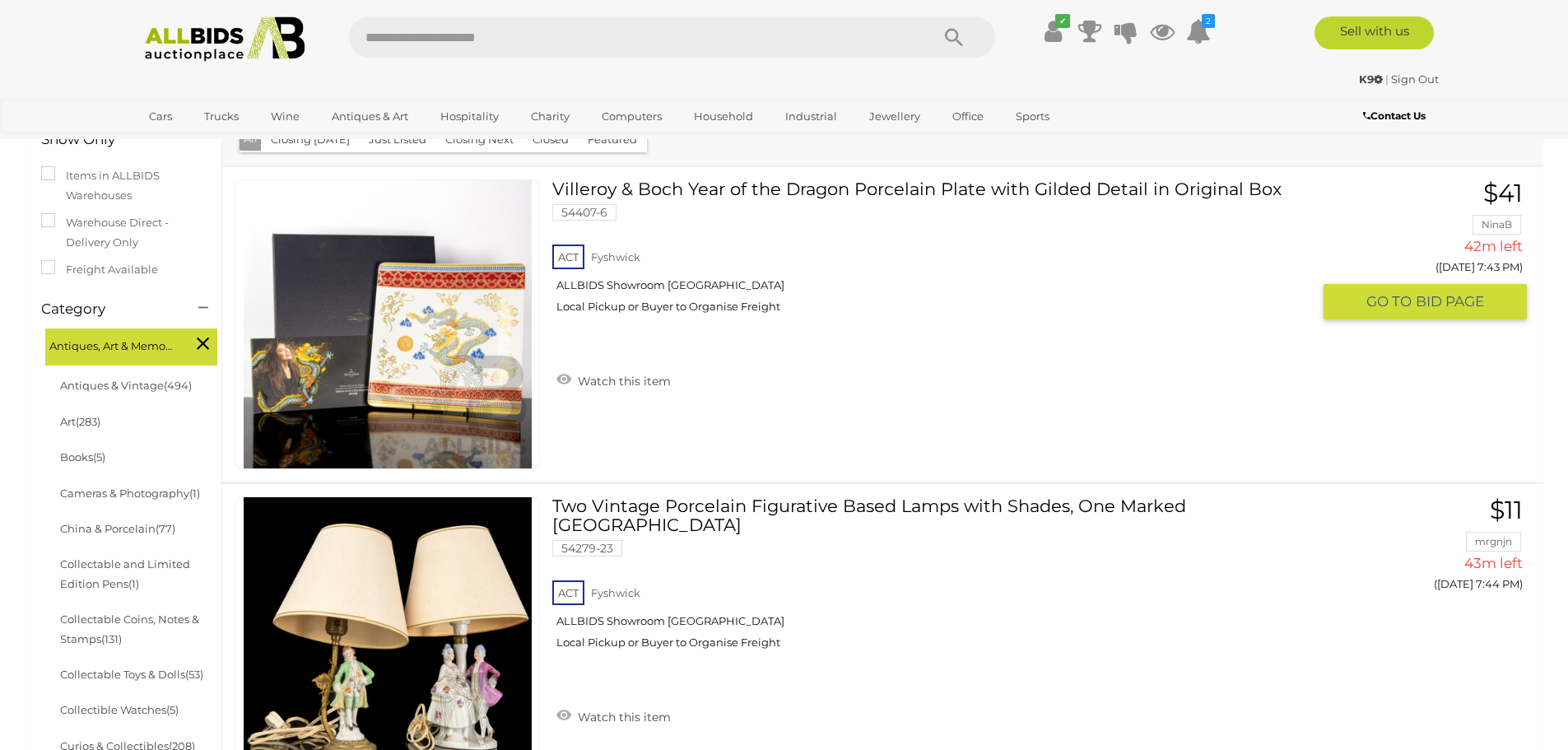
click at [462, 382] on img at bounding box center [388, 325] width 289 height 289
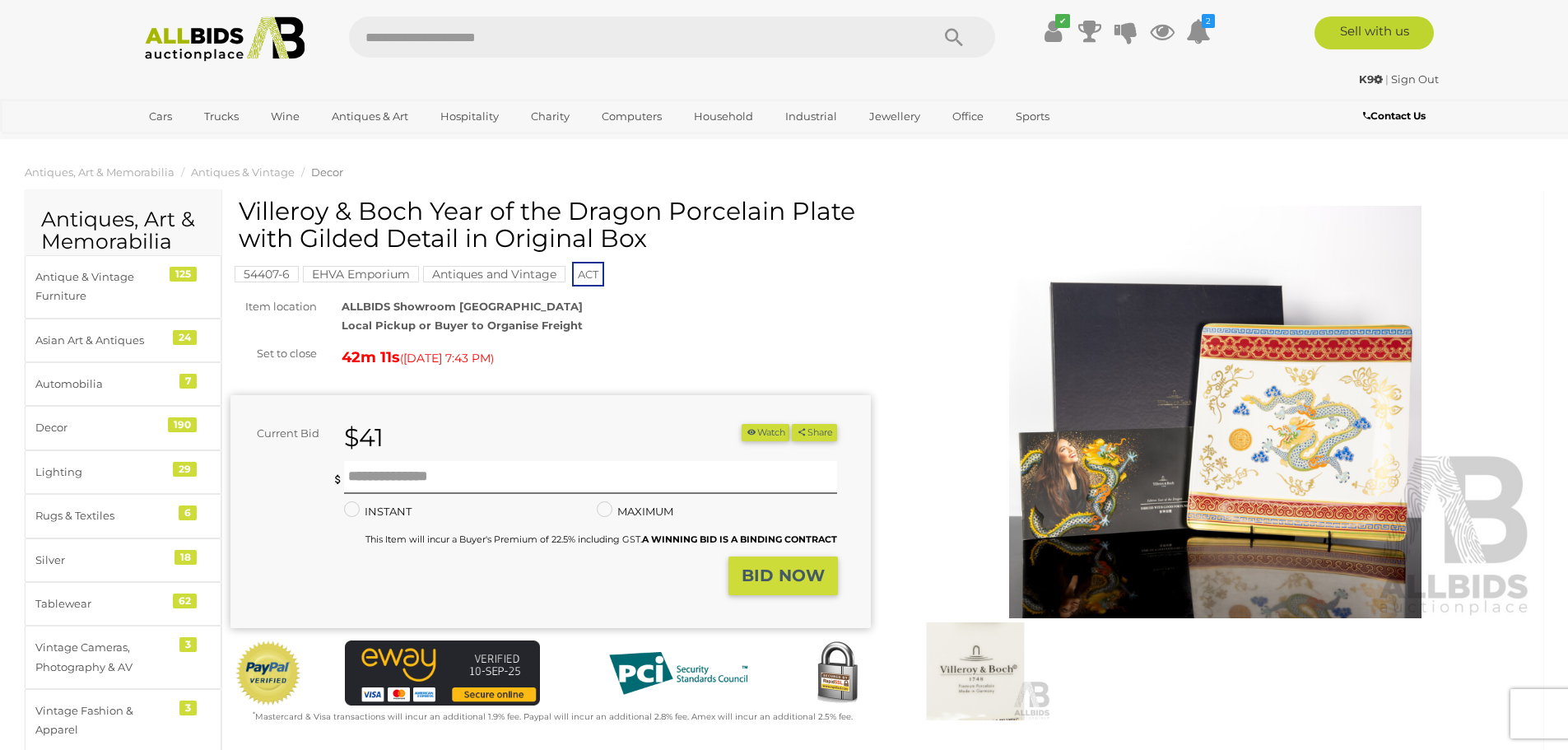
click at [1350, 432] on img at bounding box center [1216, 412] width 641 height 412
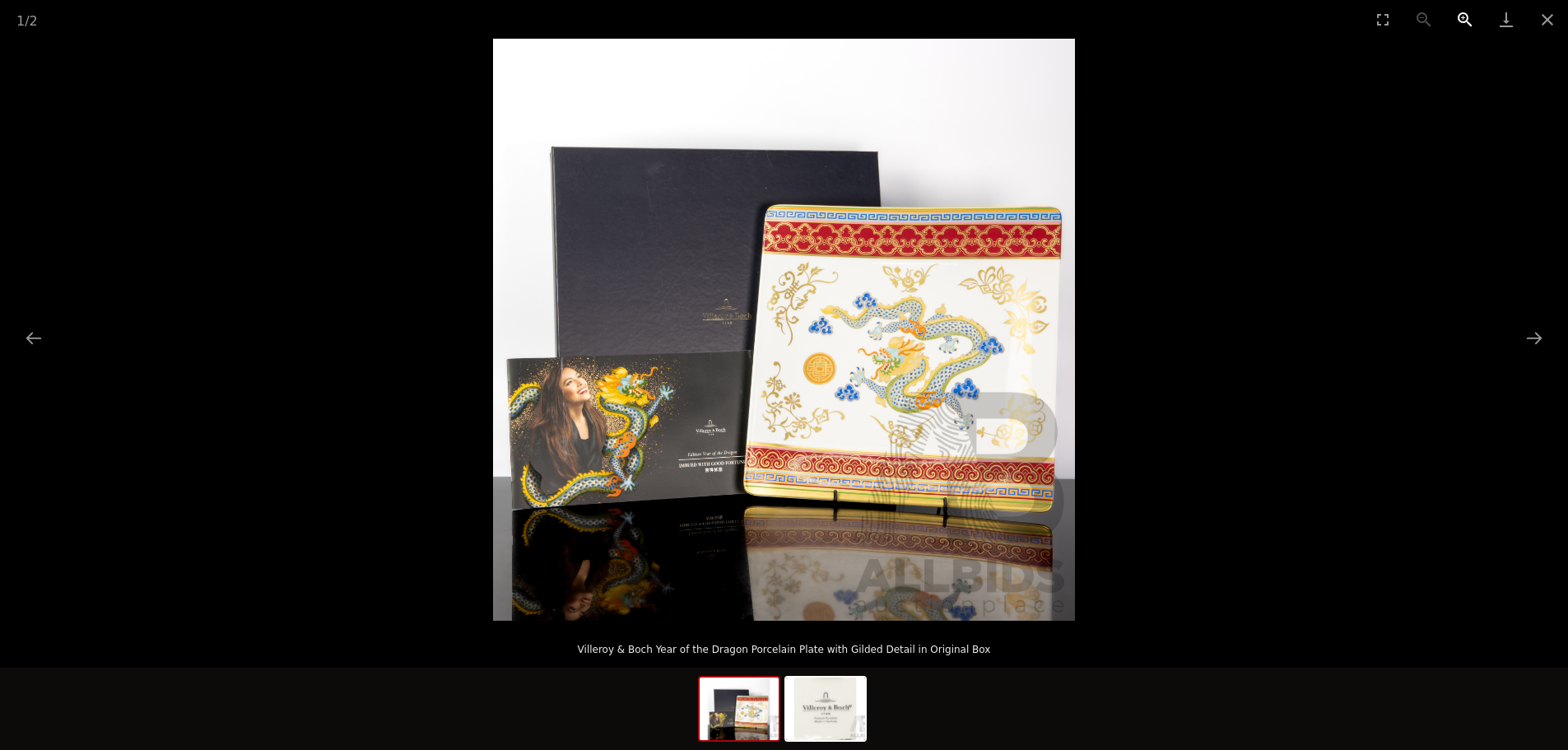
click at [1459, 28] on button "Zoom in" at bounding box center [1465, 19] width 41 height 39
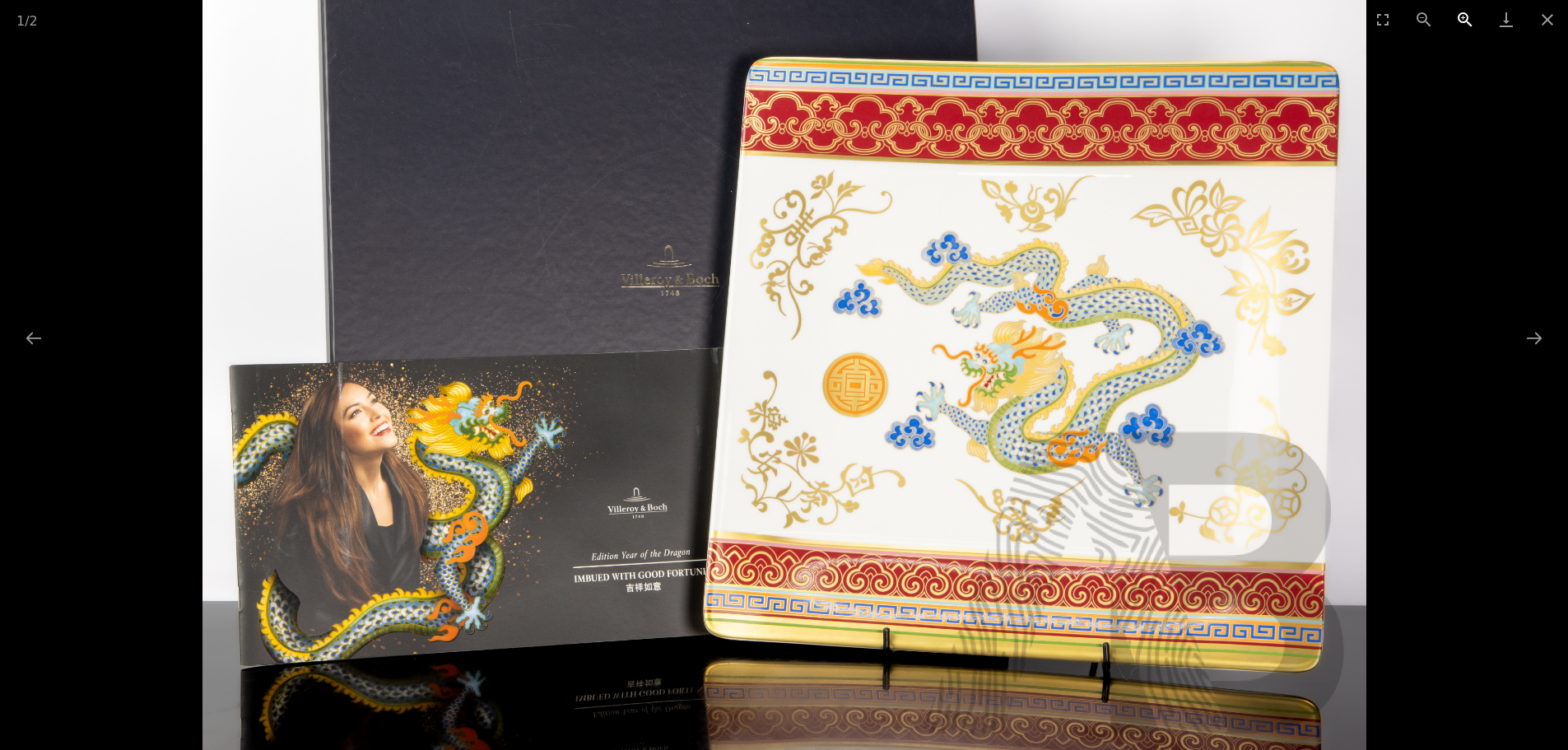
click at [1459, 28] on button "Zoom in" at bounding box center [1465, 19] width 41 height 39
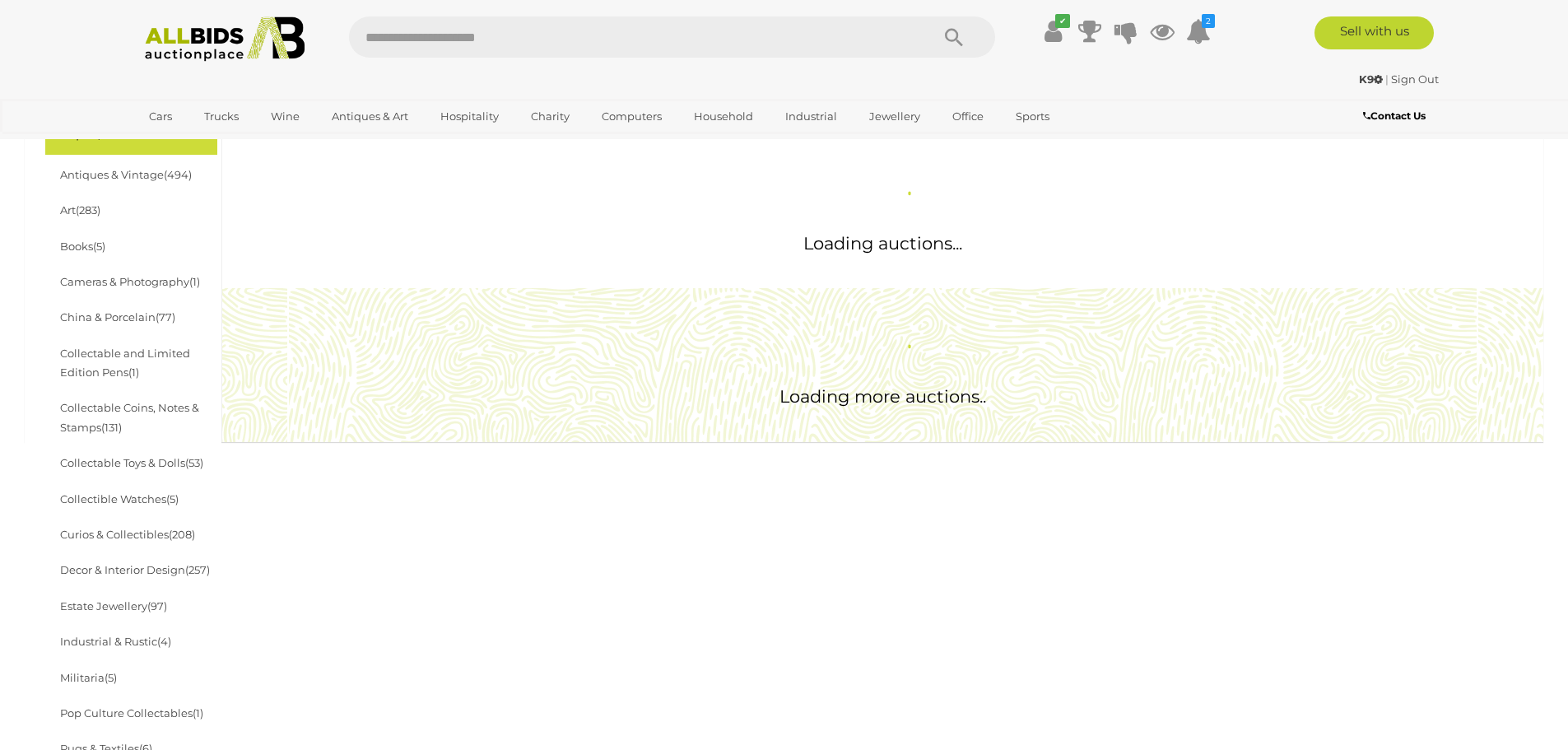
scroll to position [403, 0]
